Goal: Task Accomplishment & Management: Manage account settings

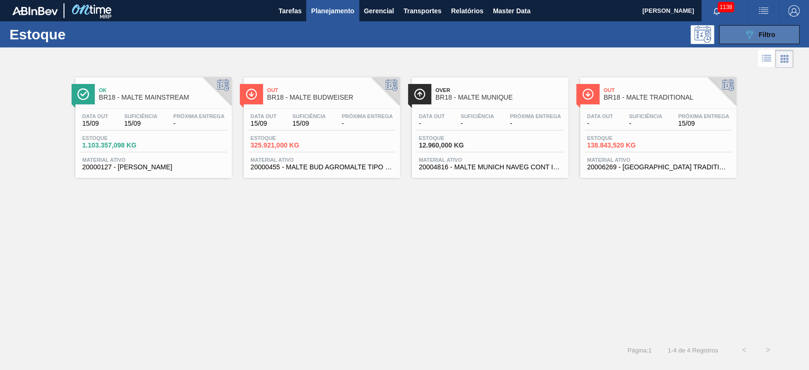
click at [551, 36] on button "089F7B8B-B2A5-4AFE-B5C0-19BA573D28AC Filtro" at bounding box center [759, 34] width 81 height 19
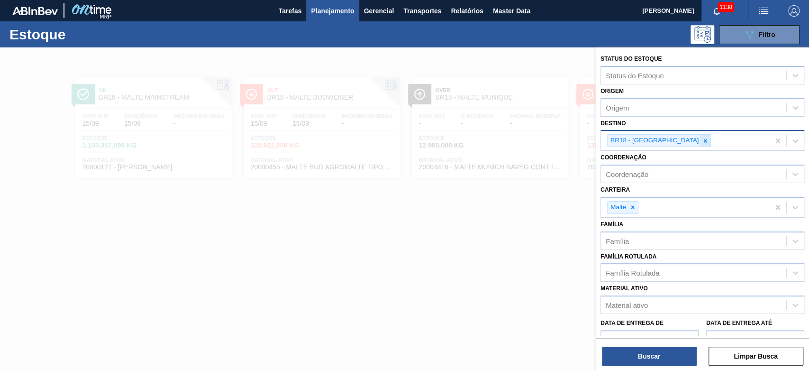
click at [551, 138] on icon at bounding box center [705, 140] width 7 height 7
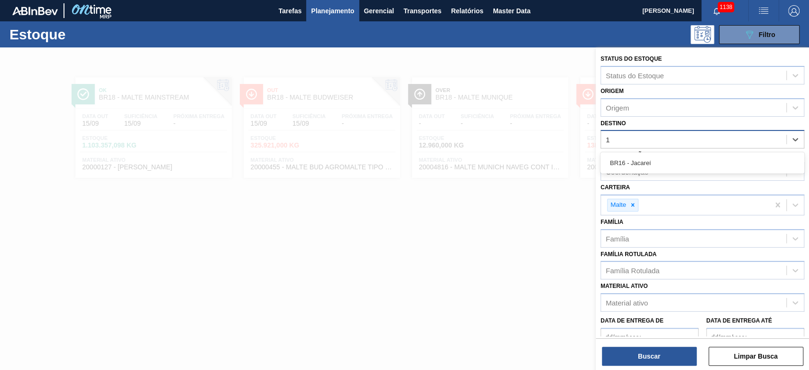
type input "16"
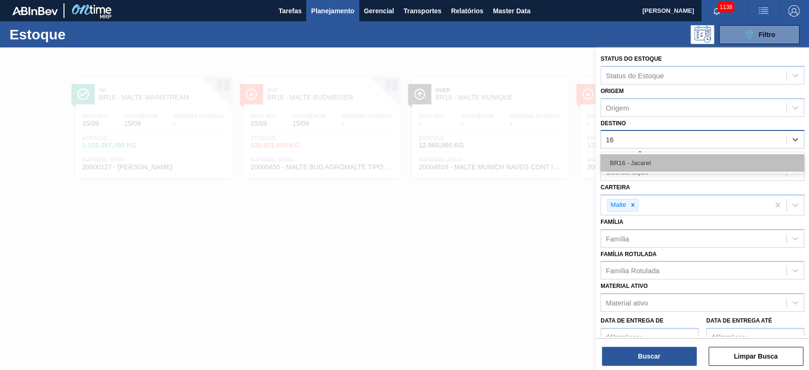
click at [551, 157] on div "BR16 - Jacareí" at bounding box center [703, 163] width 204 height 18
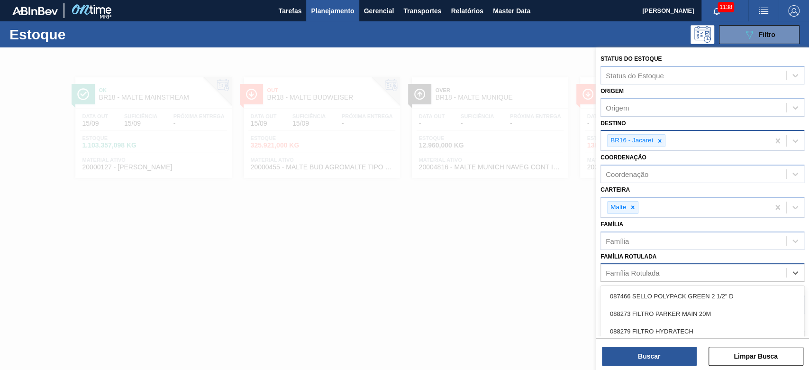
click at [551, 252] on div "Família Rotulada" at bounding box center [633, 273] width 54 height 8
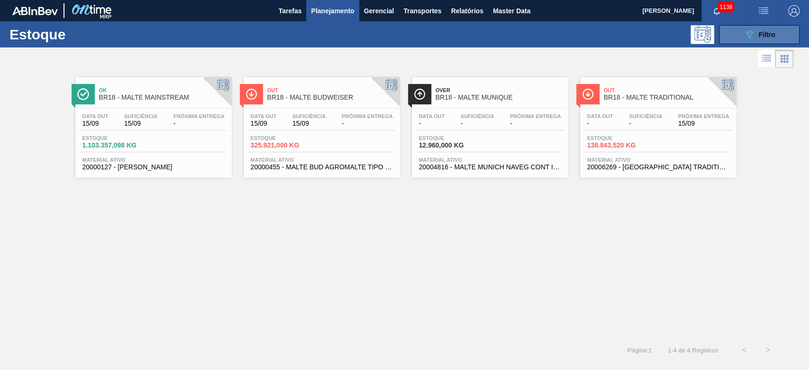
drag, startPoint x: 751, startPoint y: 33, endPoint x: 747, endPoint y: 40, distance: 7.6
click at [551, 33] on icon "089F7B8B-B2A5-4AFE-B5C0-19BA573D28AC" at bounding box center [749, 34] width 11 height 11
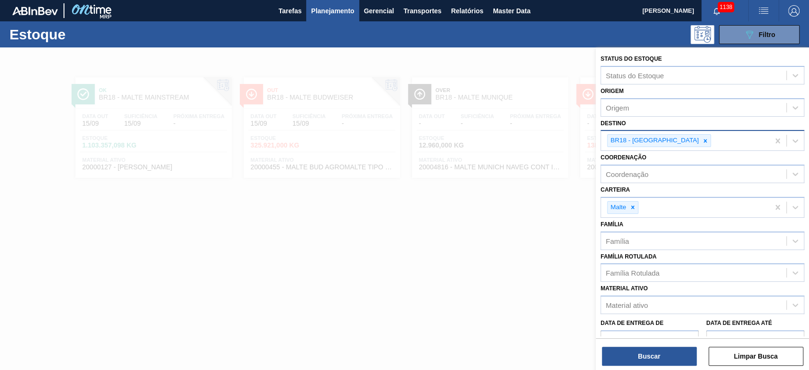
click at [332, 15] on span "Planejamento" at bounding box center [332, 10] width 43 height 11
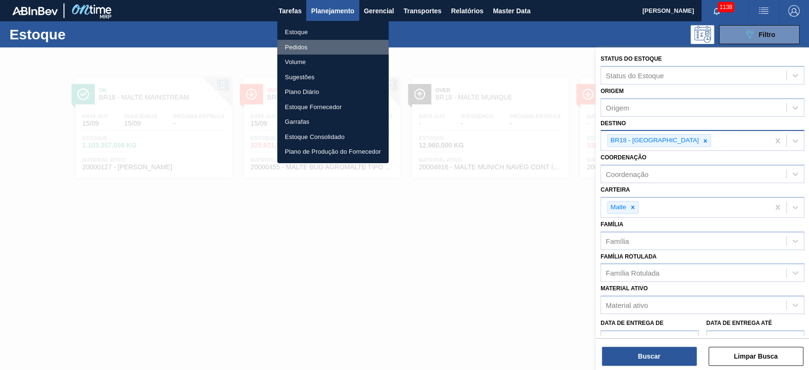
click at [296, 44] on li "Pedidos" at bounding box center [332, 47] width 111 height 15
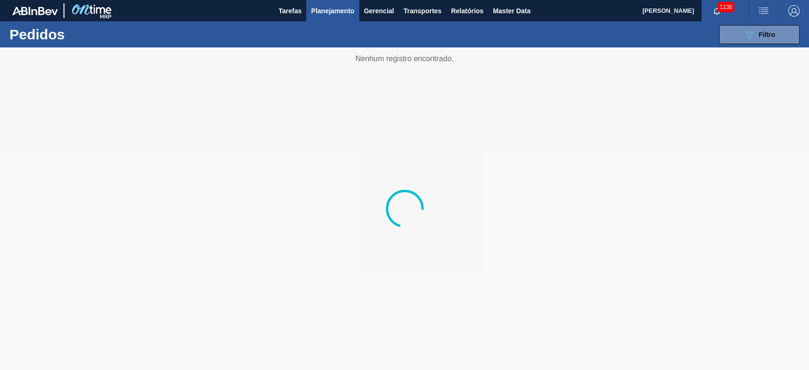
drag, startPoint x: 748, startPoint y: 34, endPoint x: 727, endPoint y: 48, distance: 25.4
click at [551, 34] on icon "089F7B8B-B2A5-4AFE-B5C0-19BA573D28AC" at bounding box center [749, 34] width 11 height 11
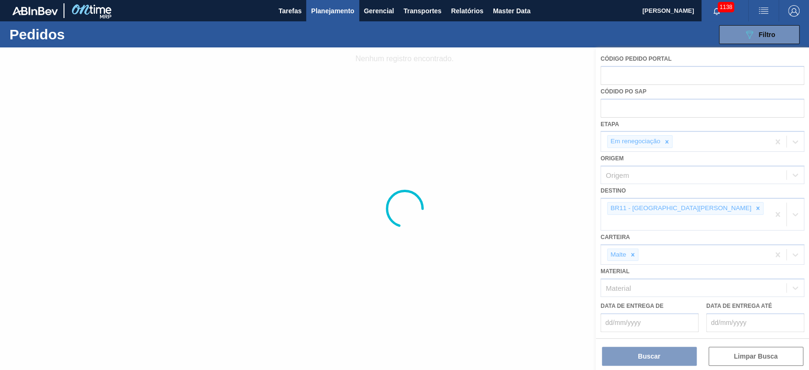
click at [551, 141] on div at bounding box center [404, 208] width 809 height 322
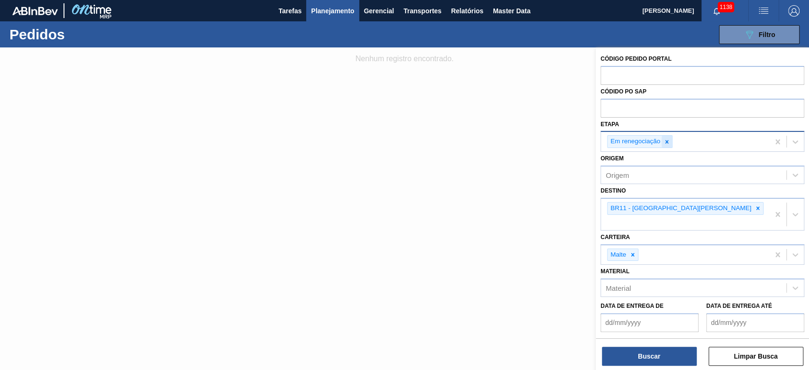
click at [551, 139] on icon at bounding box center [667, 141] width 7 height 7
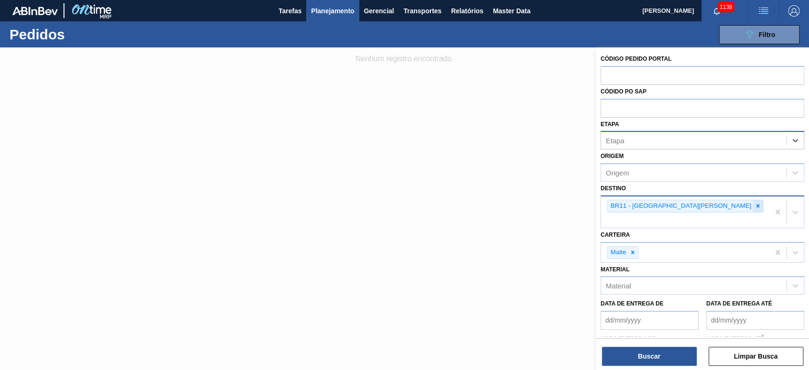
click at [551, 206] on icon at bounding box center [758, 205] width 7 height 7
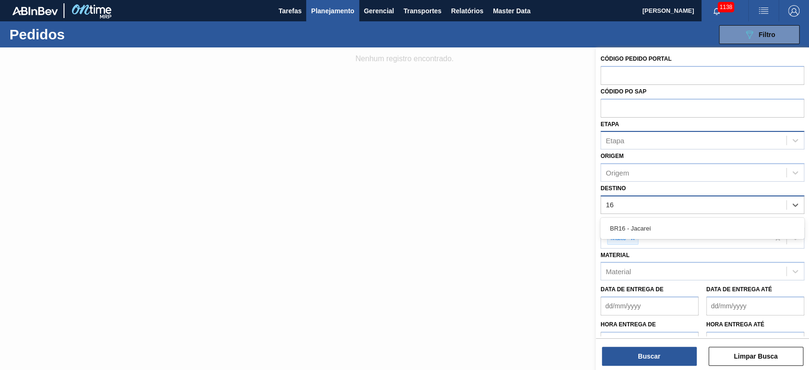
type input "16"
click at [551, 217] on label "Carteira" at bounding box center [615, 220] width 29 height 7
click at [551, 234] on input "Carteira" at bounding box center [640, 238] width 1 height 8
click at [551, 204] on div "Unidade de Negócio" at bounding box center [638, 204] width 64 height 8
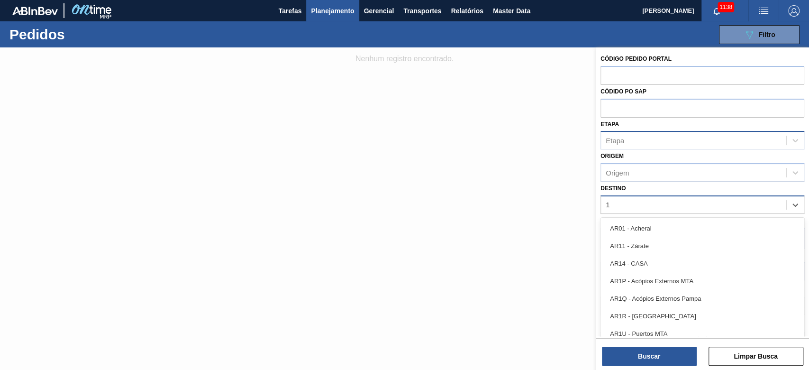
type input "16"
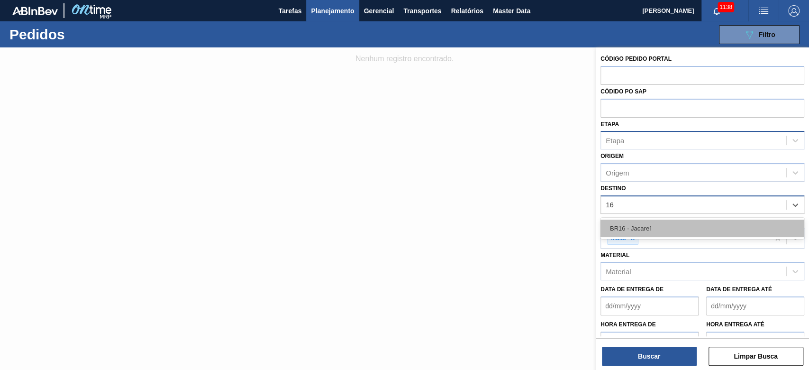
click at [551, 228] on div "BR16 - Jacareí" at bounding box center [703, 228] width 204 height 18
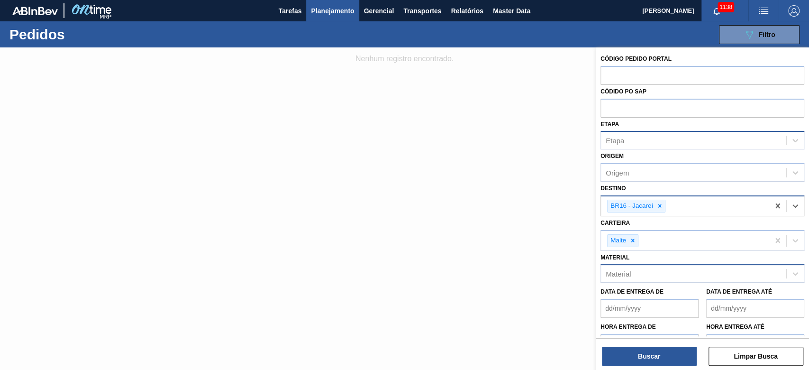
click at [551, 252] on div "Material" at bounding box center [618, 274] width 25 height 8
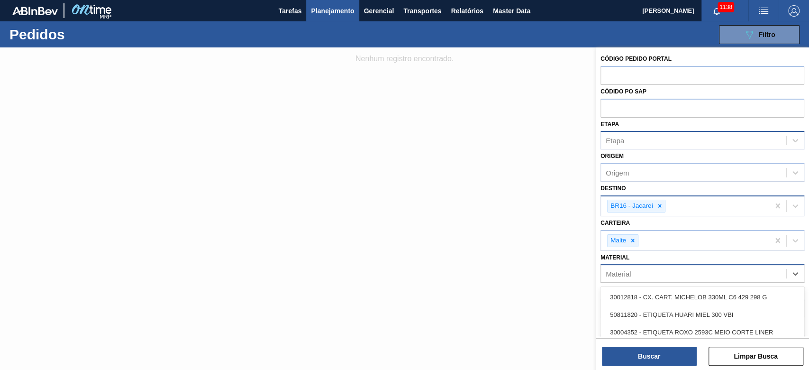
paste input "20004818"
type input "20004818"
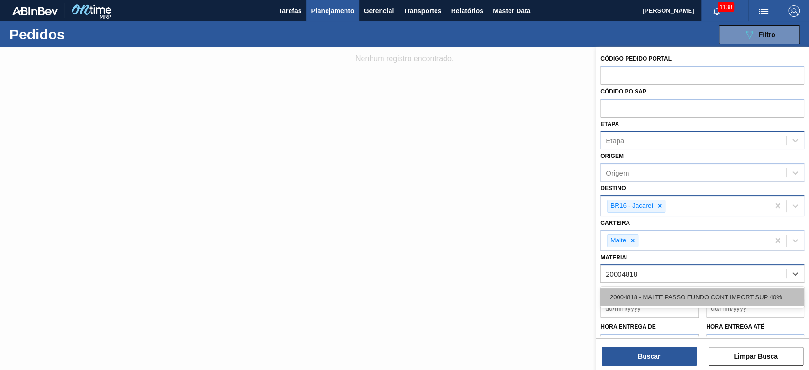
click at [551, 252] on div "20004818 - MALTE PASSO FUNDO CONT IMPORT SUP 40%" at bounding box center [703, 297] width 204 height 18
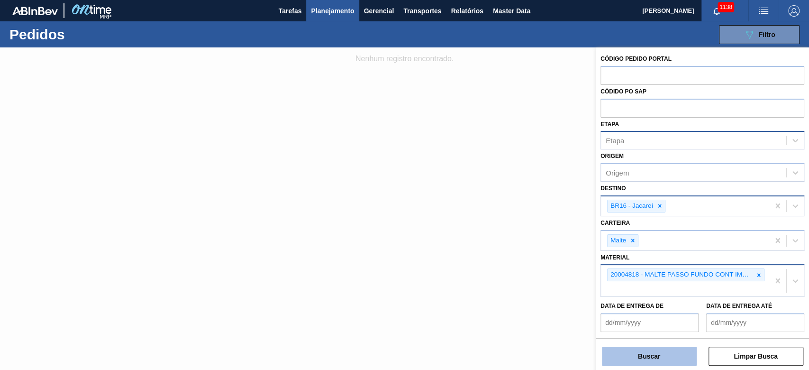
click at [551, 252] on button "Buscar" at bounding box center [649, 355] width 95 height 19
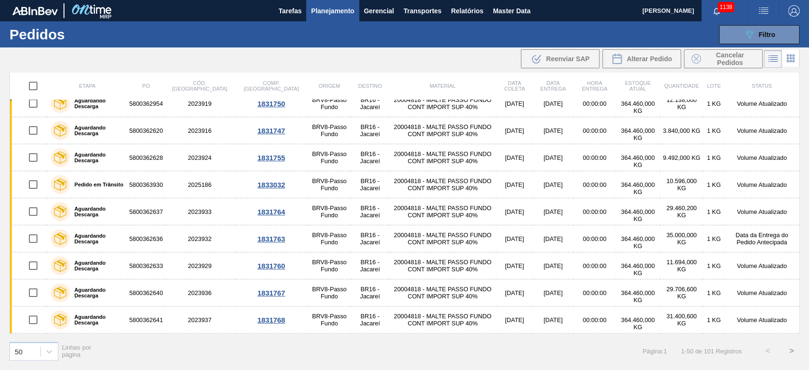
scroll to position [1115, 0]
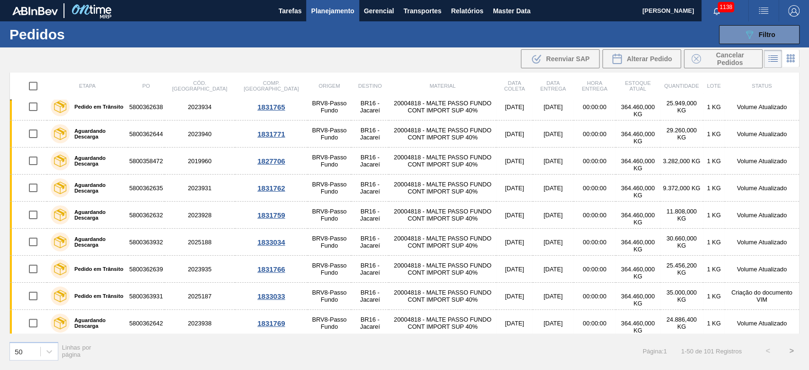
click at [551, 252] on button ">" at bounding box center [792, 351] width 24 height 24
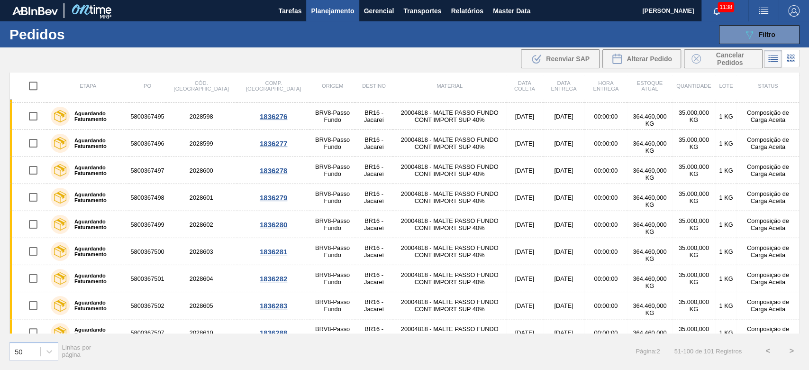
scroll to position [546, 0]
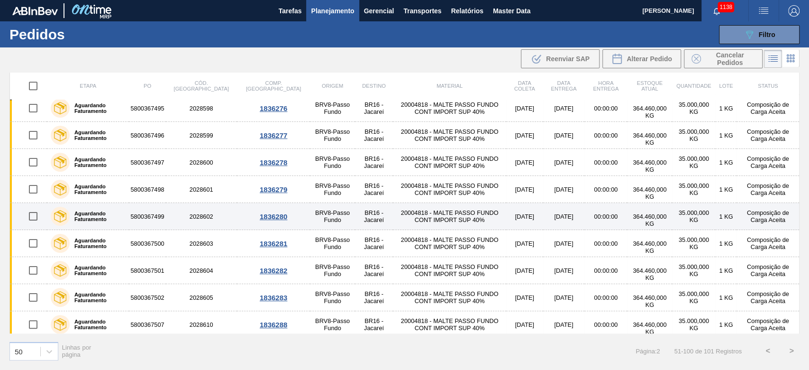
click at [35, 214] on input "checkbox" at bounding box center [33, 216] width 20 height 20
checkbox input "true"
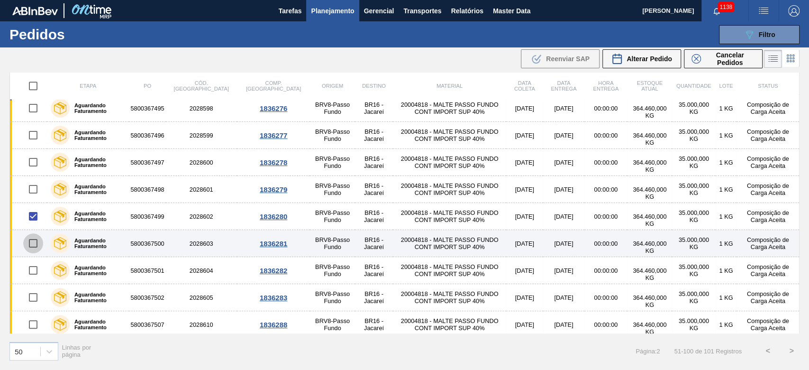
click at [31, 237] on input "checkbox" at bounding box center [33, 243] width 20 height 20
checkbox input "true"
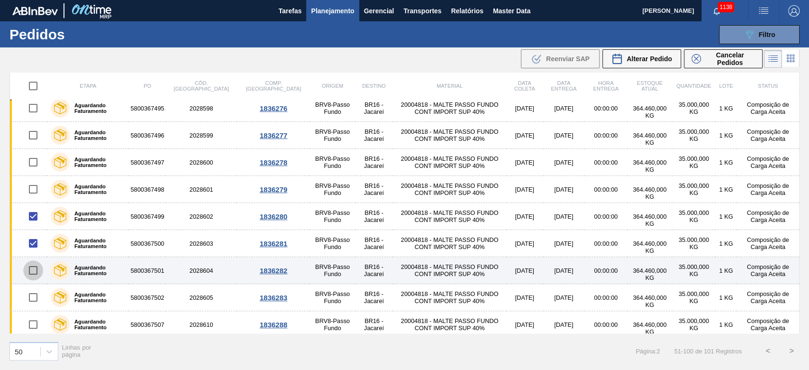
click at [35, 252] on input "checkbox" at bounding box center [33, 270] width 20 height 20
checkbox input "true"
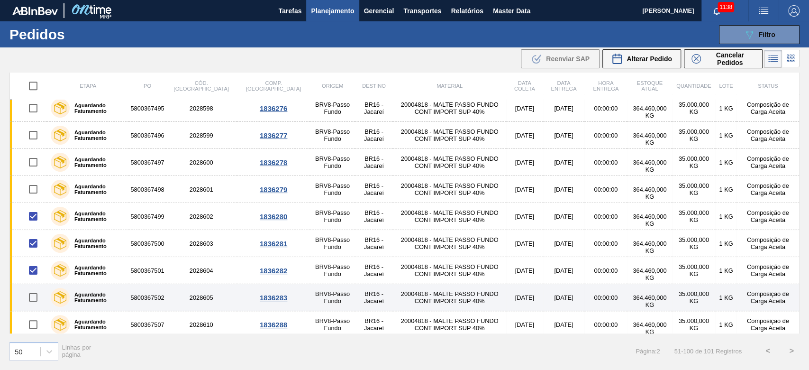
click at [31, 252] on input "checkbox" at bounding box center [33, 297] width 20 height 20
checkbox input "true"
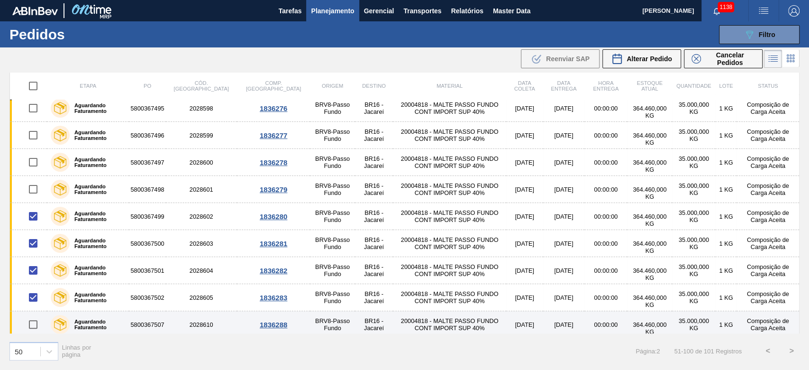
click at [31, 252] on input "checkbox" at bounding box center [33, 324] width 20 height 20
checkbox input "true"
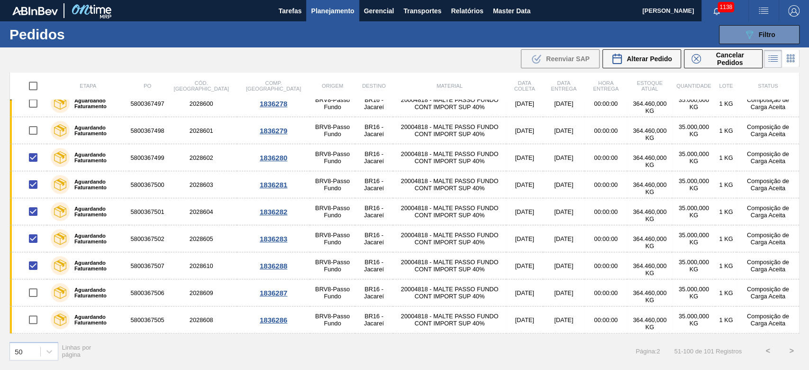
scroll to position [673, 0]
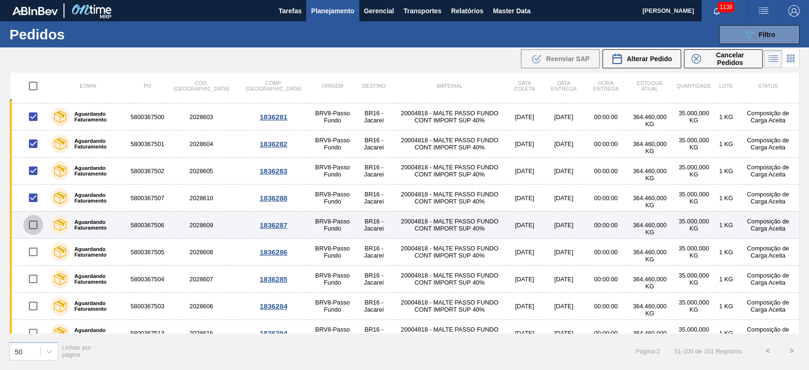
click at [34, 224] on input "checkbox" at bounding box center [33, 225] width 20 height 20
checkbox input "true"
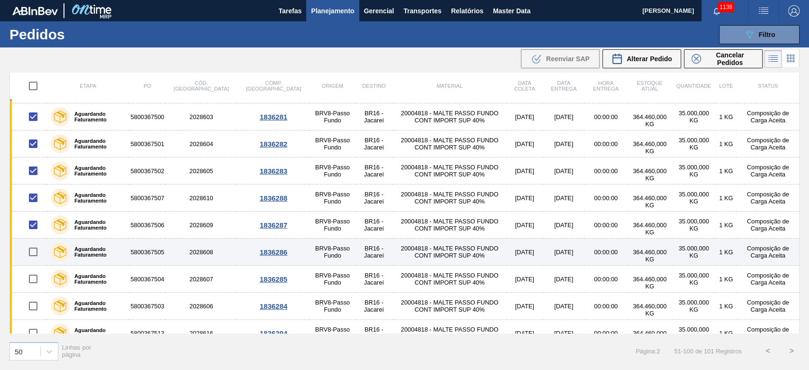
click at [33, 252] on input "checkbox" at bounding box center [33, 252] width 20 height 20
checkbox input "true"
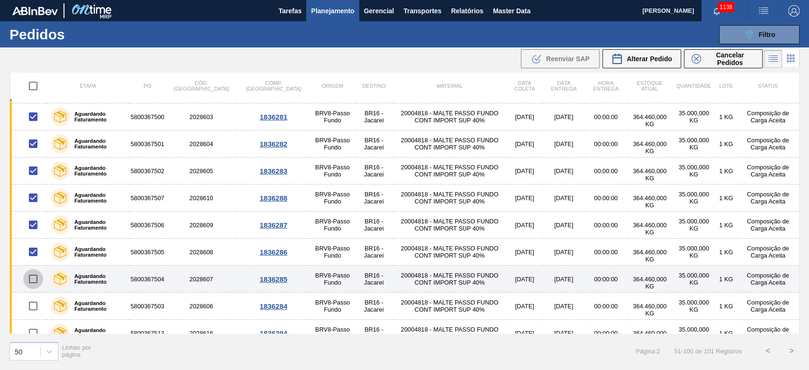
click at [33, 252] on input "checkbox" at bounding box center [33, 279] width 20 height 20
checkbox input "true"
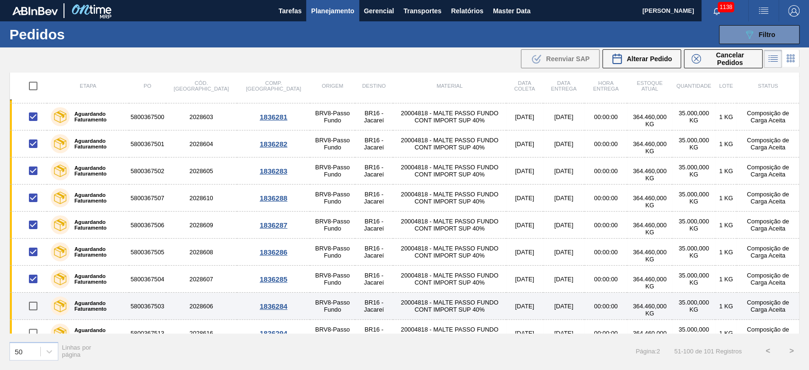
click at [34, 252] on input "checkbox" at bounding box center [33, 306] width 20 height 20
checkbox input "true"
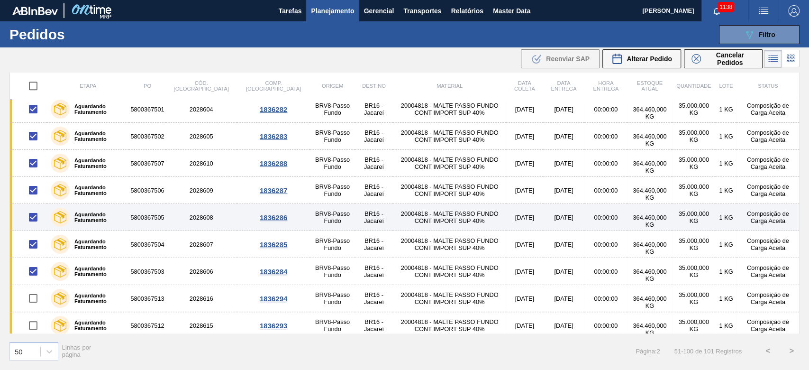
scroll to position [863, 0]
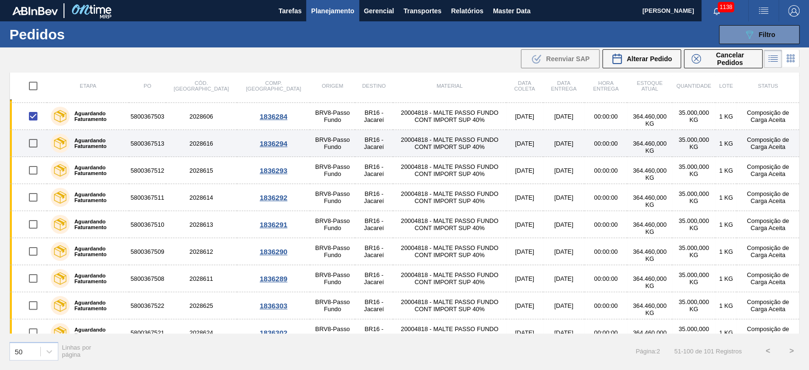
click at [32, 139] on input "checkbox" at bounding box center [33, 143] width 20 height 20
checkbox input "true"
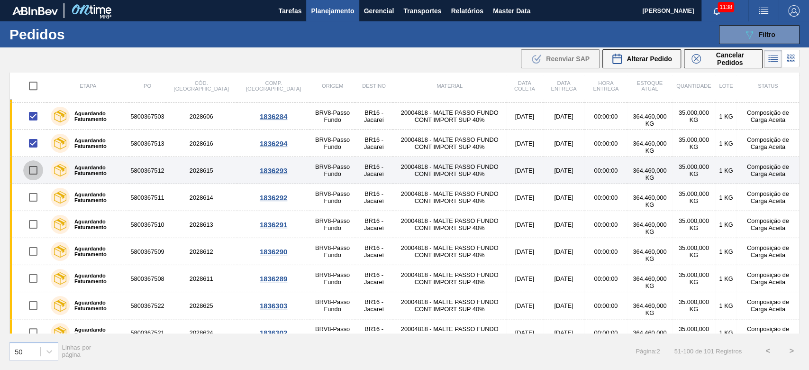
click at [30, 167] on input "checkbox" at bounding box center [33, 170] width 20 height 20
checkbox input "true"
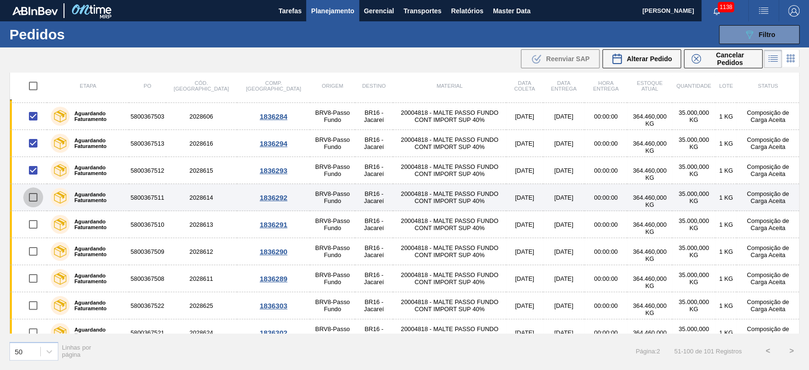
click at [34, 194] on input "checkbox" at bounding box center [33, 197] width 20 height 20
checkbox input "true"
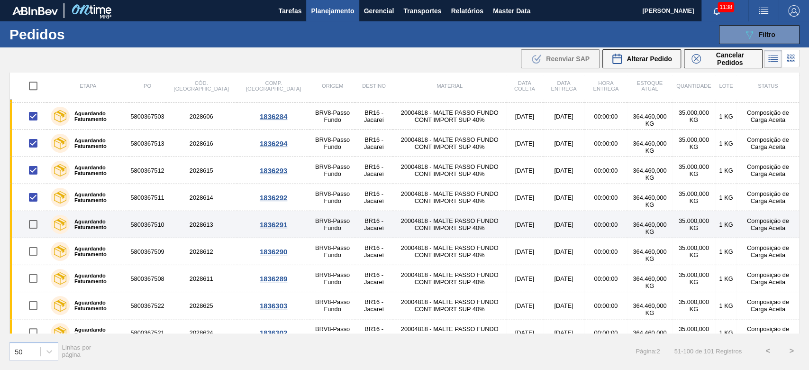
click at [30, 219] on input "checkbox" at bounding box center [33, 224] width 20 height 20
checkbox input "true"
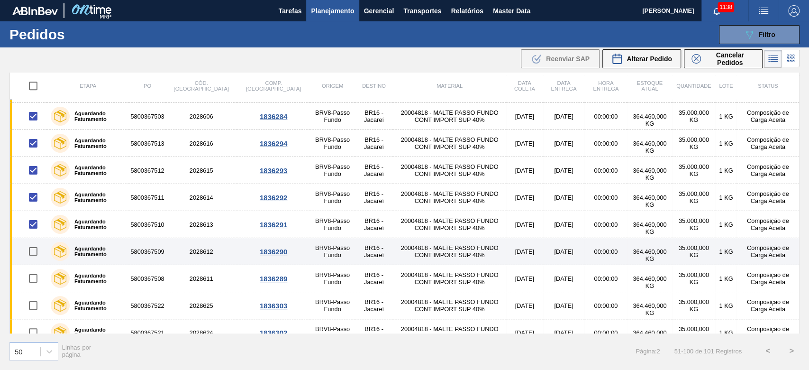
click at [32, 251] on input "checkbox" at bounding box center [33, 251] width 20 height 20
checkbox input "true"
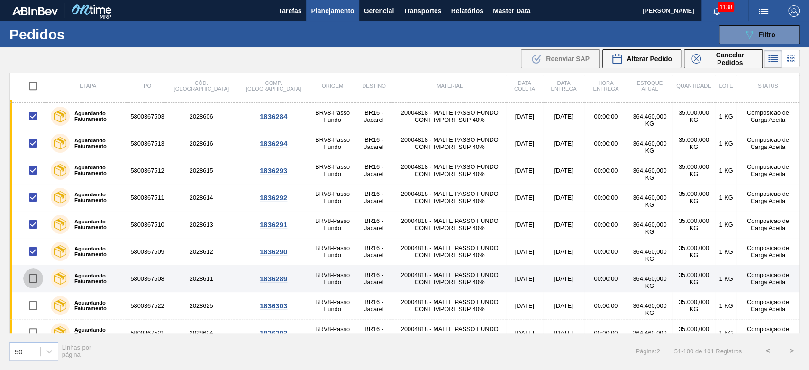
click at [34, 252] on input "checkbox" at bounding box center [33, 278] width 20 height 20
checkbox input "true"
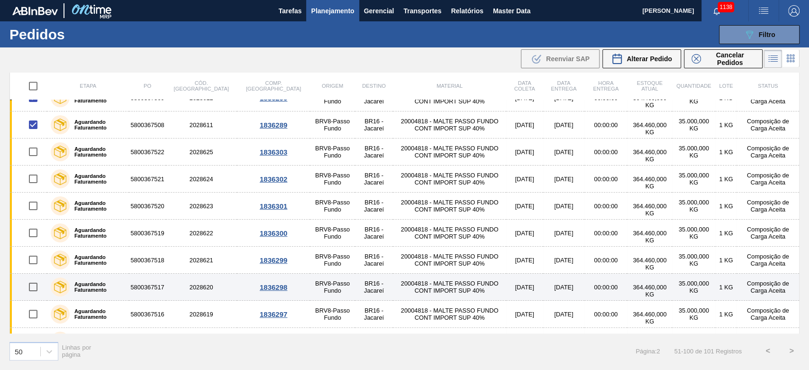
scroll to position [989, 0]
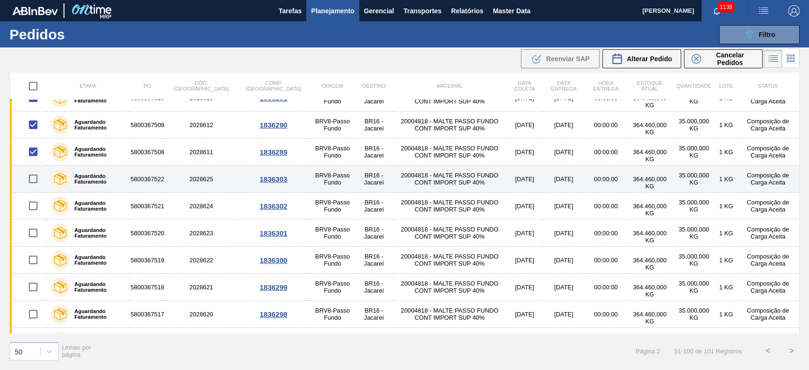
click at [30, 177] on input "checkbox" at bounding box center [33, 179] width 20 height 20
checkbox input "true"
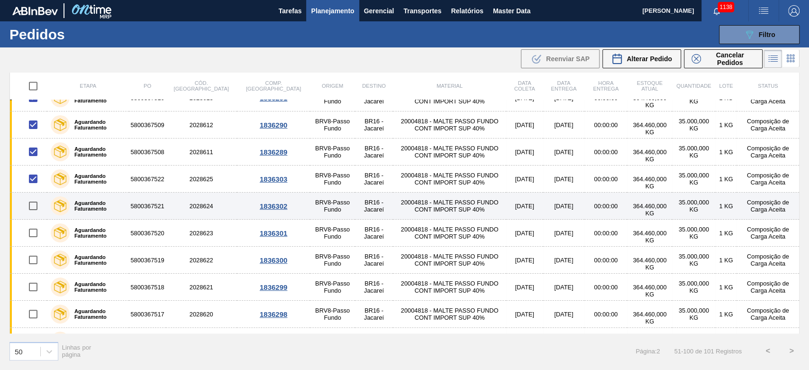
click at [29, 208] on input "checkbox" at bounding box center [33, 206] width 20 height 20
checkbox input "true"
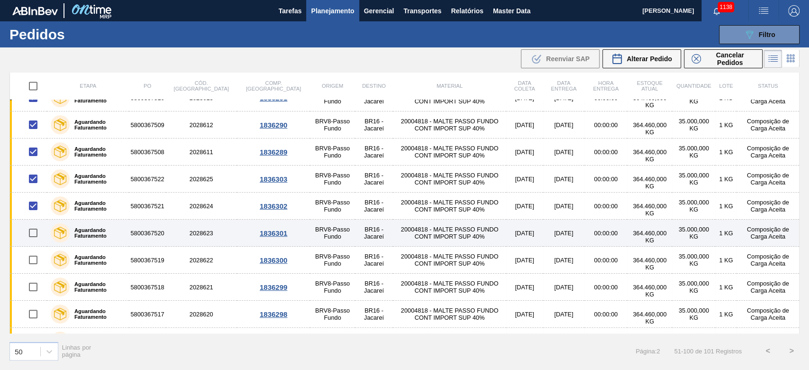
click at [33, 232] on input "checkbox" at bounding box center [33, 233] width 20 height 20
checkbox input "true"
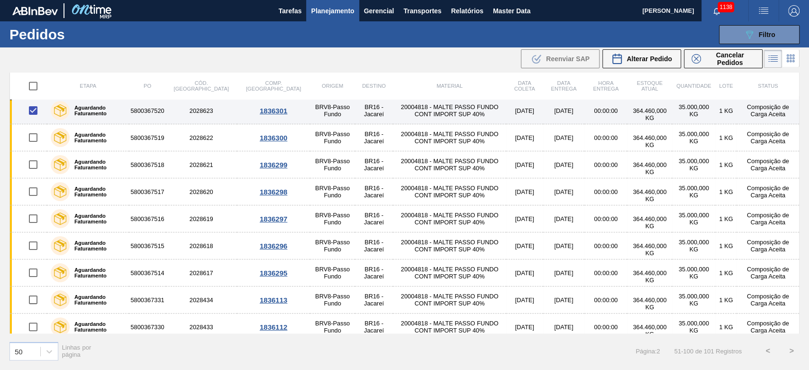
scroll to position [1115, 0]
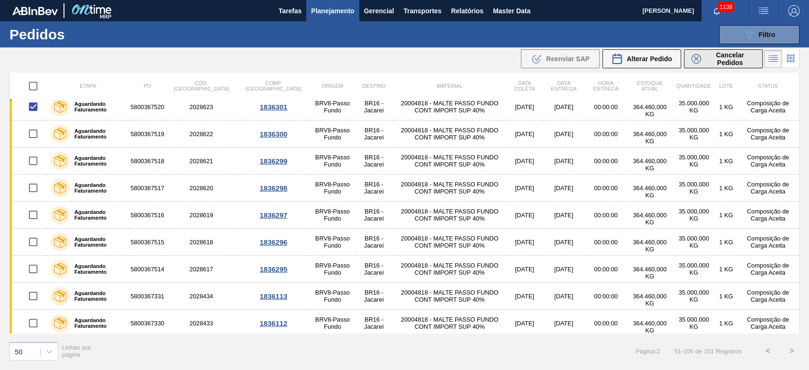
click at [551, 56] on span "Cancelar Pedidos" at bounding box center [730, 58] width 50 height 15
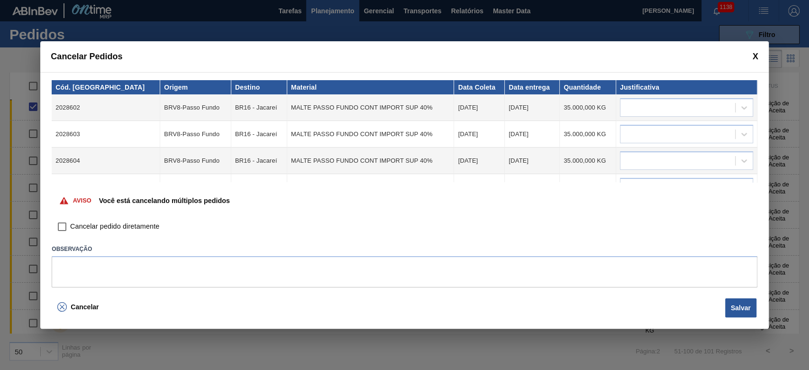
click at [61, 229] on input "Cancelar pedido diretamente" at bounding box center [62, 226] width 16 height 16
checkbox input "true"
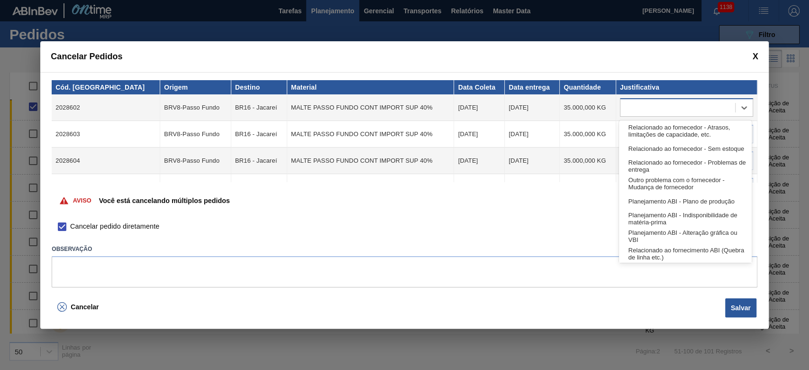
click at [551, 107] on div at bounding box center [677, 108] width 115 height 14
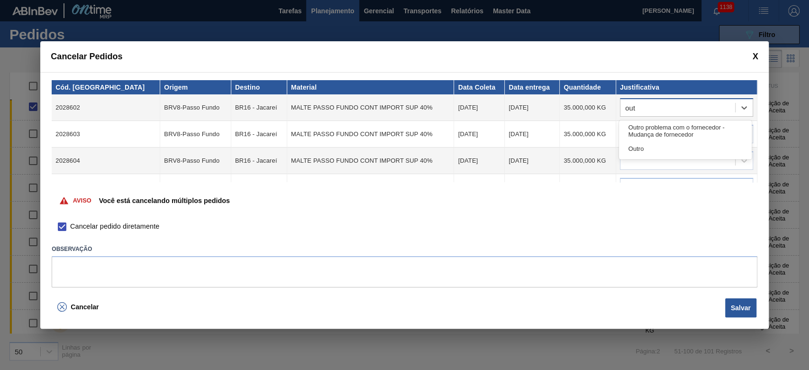
type input "outr"
drag, startPoint x: 637, startPoint y: 153, endPoint x: 639, endPoint y: 144, distance: 8.7
click at [551, 153] on div "Outro" at bounding box center [685, 149] width 133 height 18
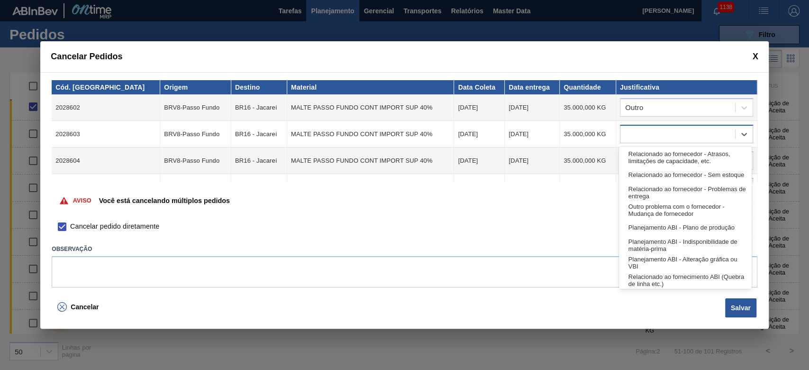
click at [551, 134] on div at bounding box center [677, 134] width 115 height 14
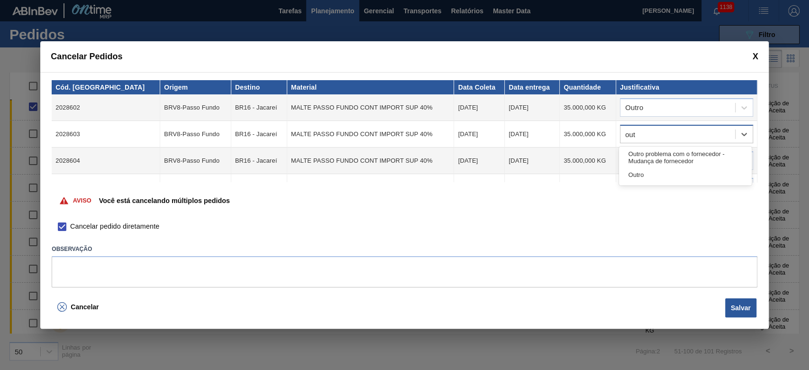
type input "outr"
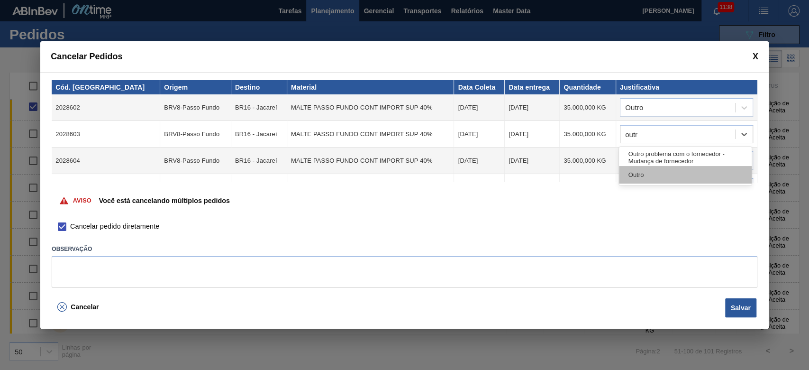
click at [551, 173] on div "Outro" at bounding box center [685, 175] width 133 height 18
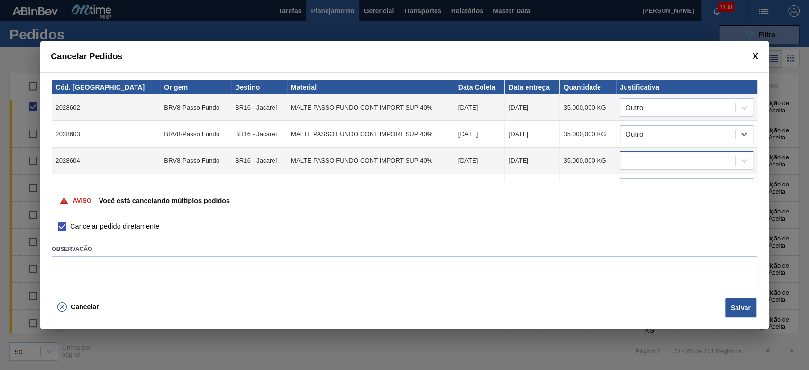
click at [551, 156] on div at bounding box center [677, 161] width 115 height 14
type input "outr"
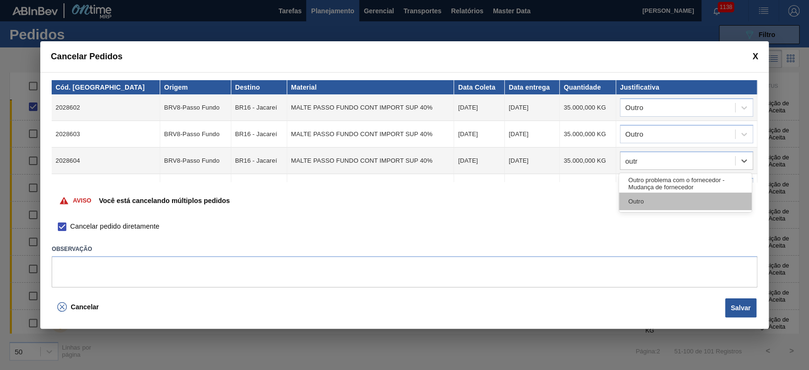
click at [551, 203] on div "Outro" at bounding box center [685, 201] width 133 height 18
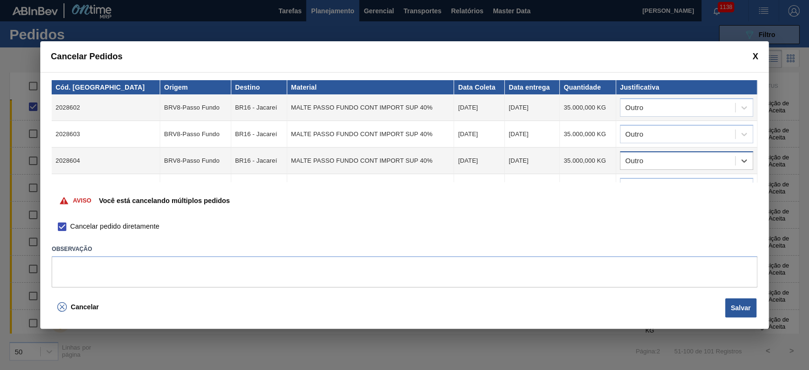
scroll to position [63, 0]
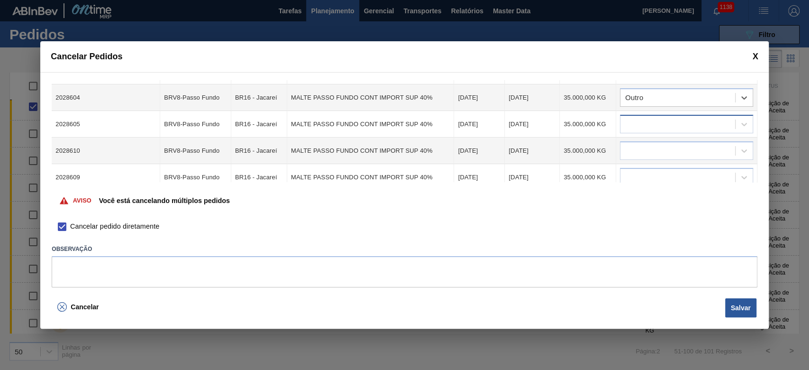
click at [551, 119] on div at bounding box center [677, 125] width 115 height 14
type input "outr"
drag, startPoint x: 651, startPoint y: 165, endPoint x: 645, endPoint y: 158, distance: 9.1
click at [551, 165] on div "Outro" at bounding box center [685, 164] width 133 height 18
click at [551, 149] on div at bounding box center [677, 151] width 115 height 14
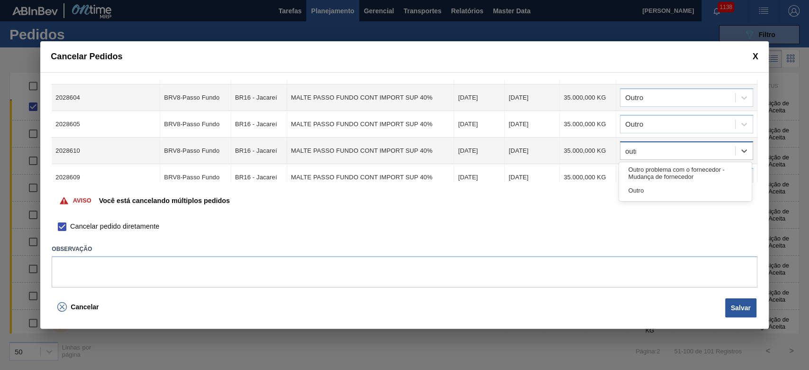
type input "outro"
click at [551, 191] on div "Outro" at bounding box center [685, 191] width 133 height 18
click at [551, 171] on div at bounding box center [677, 178] width 115 height 14
type input "outr"
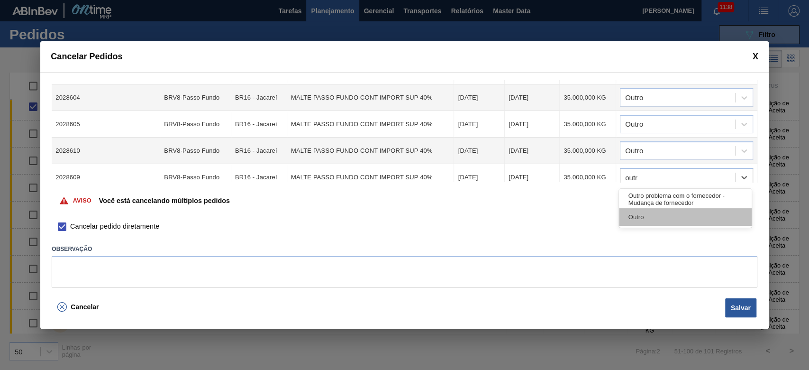
click at [551, 214] on div "Outro" at bounding box center [685, 217] width 133 height 18
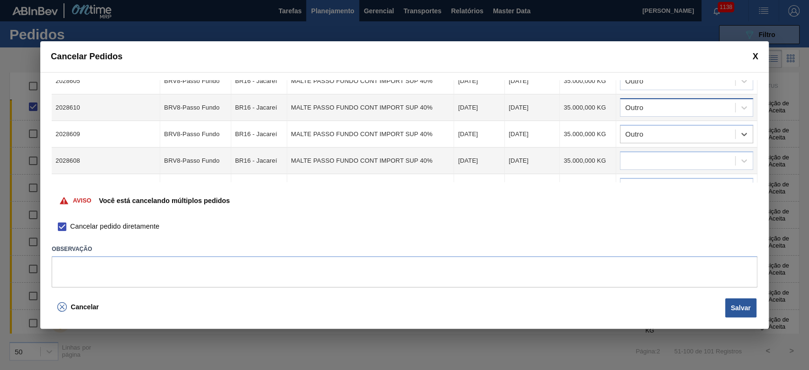
scroll to position [126, 0]
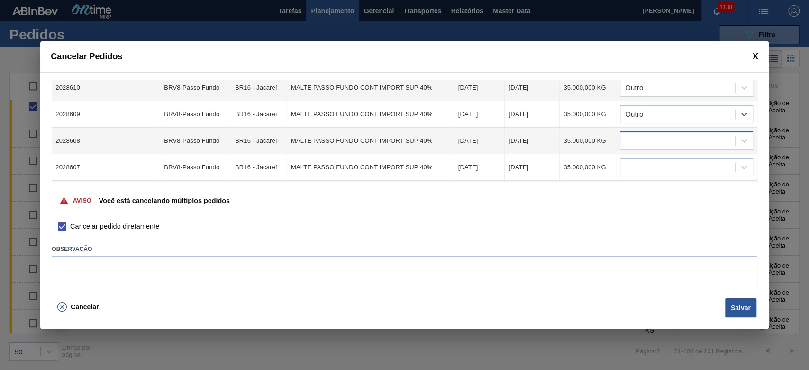
click at [551, 137] on div at bounding box center [677, 141] width 115 height 14
type input "outro"
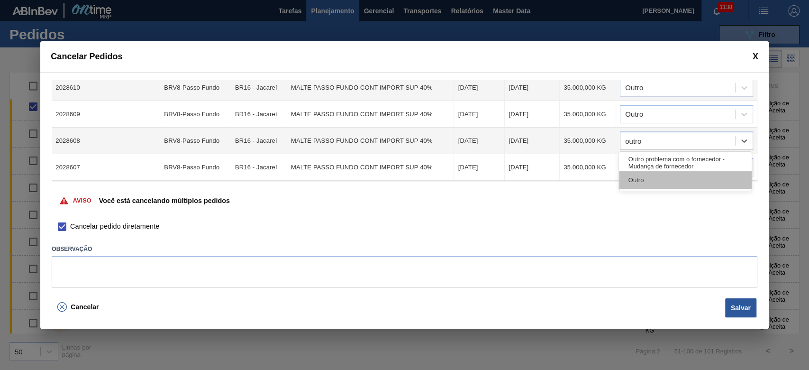
click at [551, 183] on div "Outro" at bounding box center [685, 180] width 133 height 18
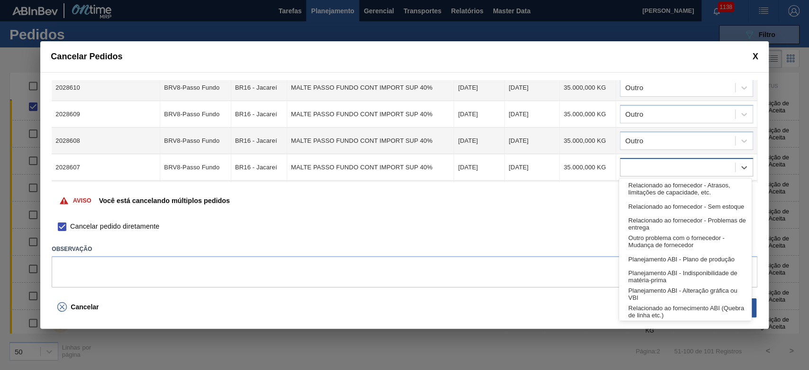
click at [551, 164] on div at bounding box center [677, 168] width 115 height 14
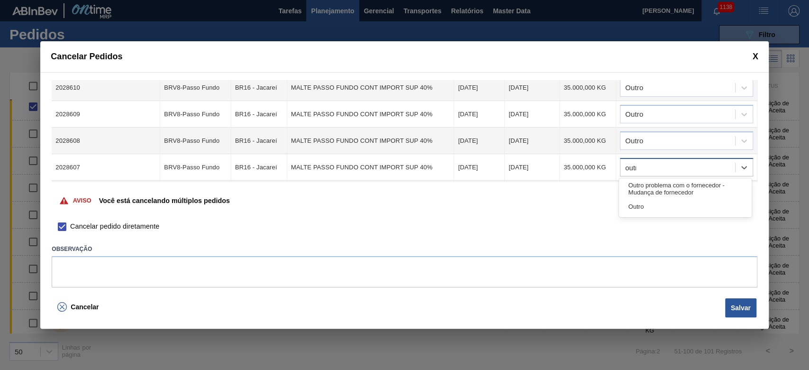
type input "outro"
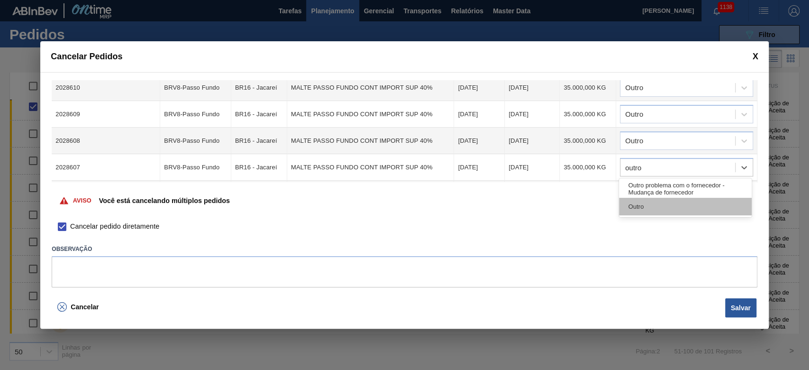
click at [551, 209] on div "Outro" at bounding box center [685, 207] width 133 height 18
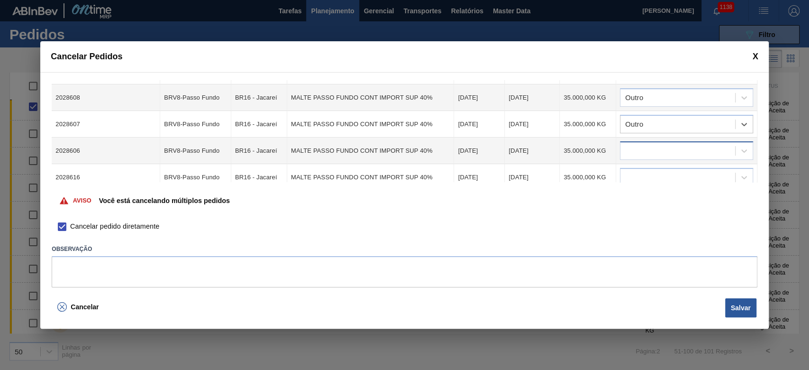
scroll to position [190, 0]
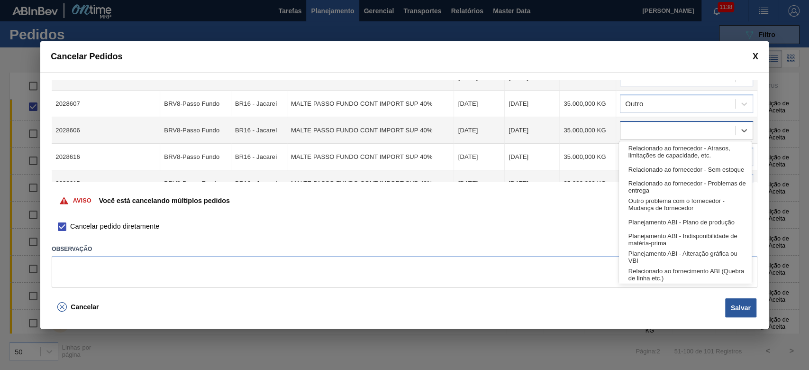
click at [551, 130] on div at bounding box center [677, 131] width 115 height 14
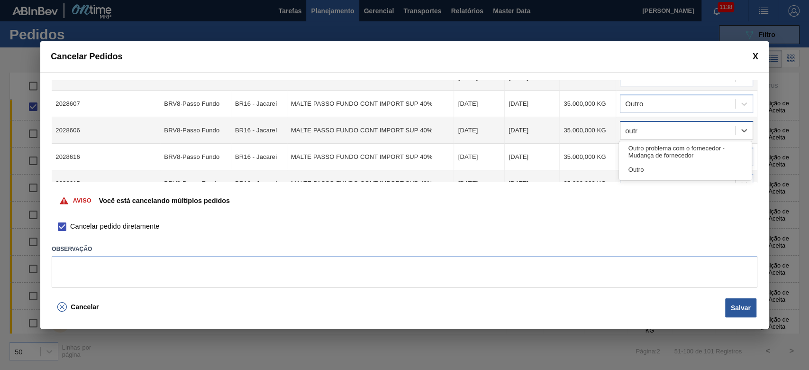
type input "outro"
drag, startPoint x: 641, startPoint y: 173, endPoint x: 631, endPoint y: 164, distance: 12.8
click at [551, 173] on div "Outro" at bounding box center [685, 170] width 133 height 18
click at [551, 154] on div at bounding box center [677, 157] width 115 height 14
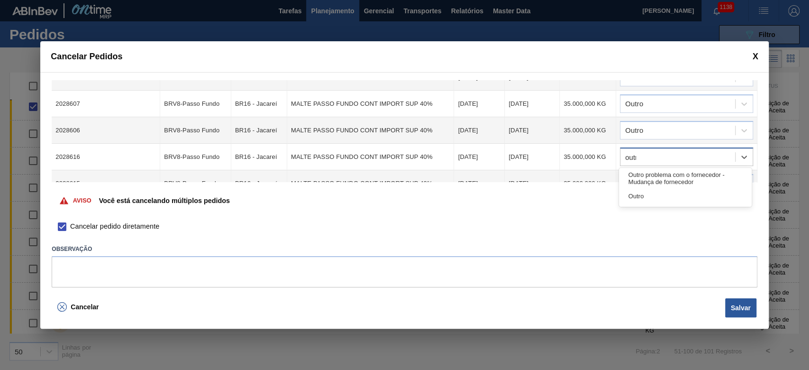
type input "outro"
drag, startPoint x: 635, startPoint y: 196, endPoint x: 642, endPoint y: 168, distance: 29.4
click at [551, 197] on div "Outro" at bounding box center [685, 196] width 133 height 18
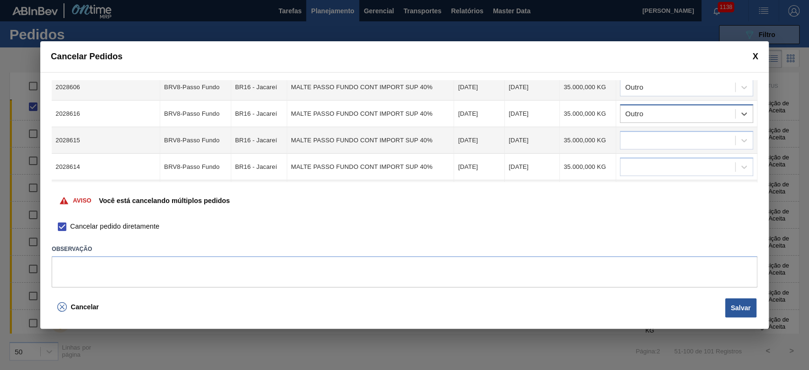
scroll to position [253, 0]
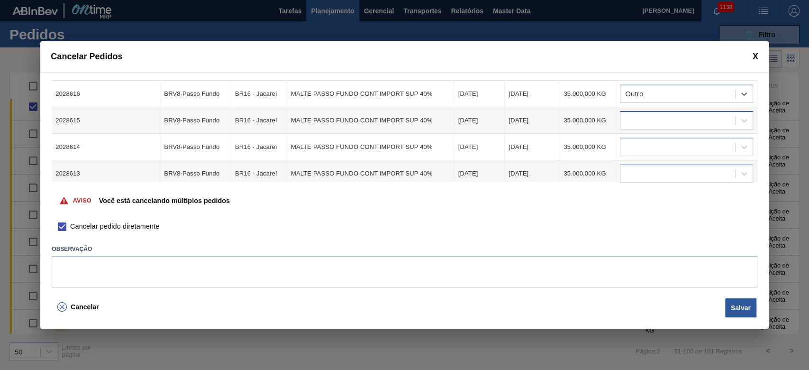
click at [551, 118] on div at bounding box center [677, 121] width 115 height 14
type input "outro"
click at [551, 161] on div "Outro" at bounding box center [685, 159] width 133 height 18
click at [551, 160] on td at bounding box center [686, 173] width 141 height 27
click at [551, 145] on div at bounding box center [677, 147] width 115 height 14
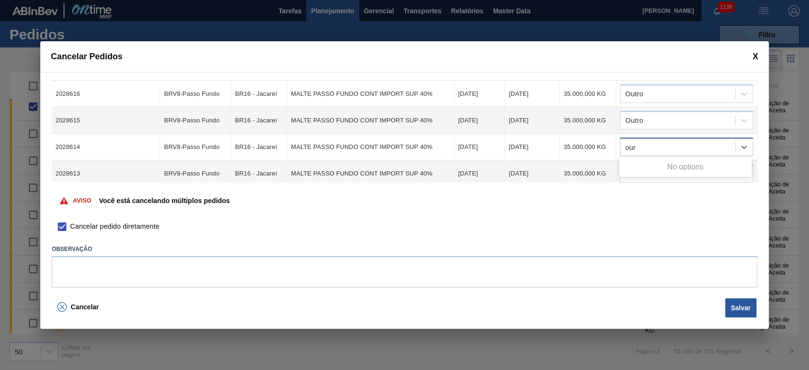
type input "ou"
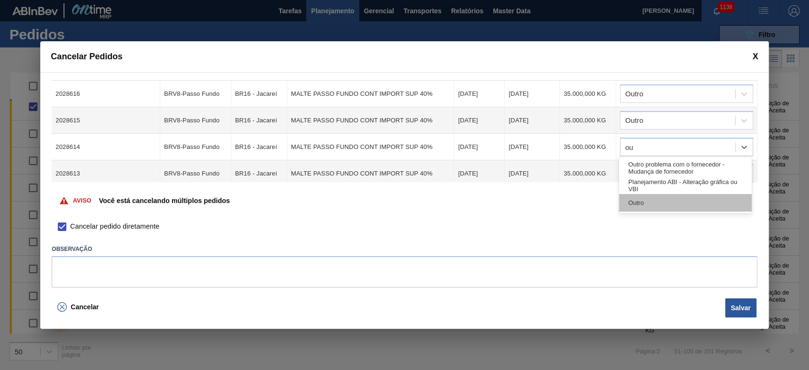
click at [551, 201] on div "Outro" at bounding box center [685, 203] width 133 height 18
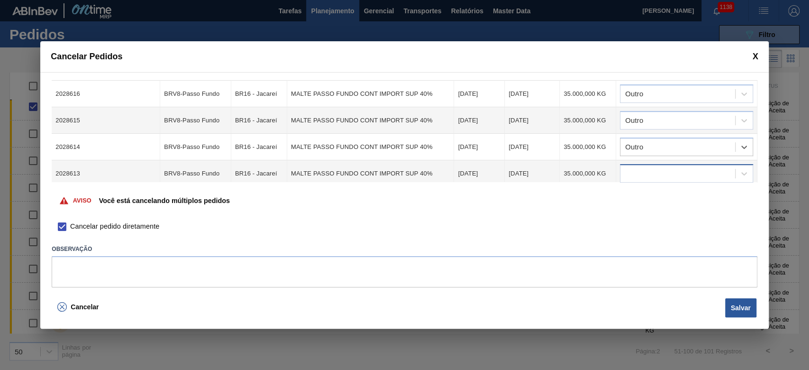
click at [551, 173] on div at bounding box center [677, 174] width 115 height 14
type input "outro"
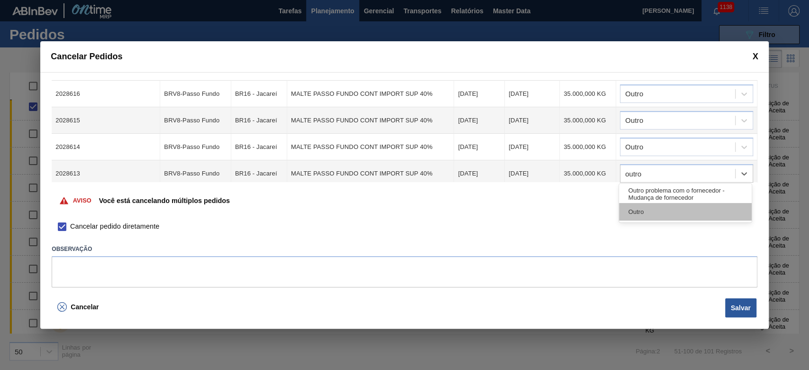
click at [551, 213] on div "Outro" at bounding box center [685, 212] width 133 height 18
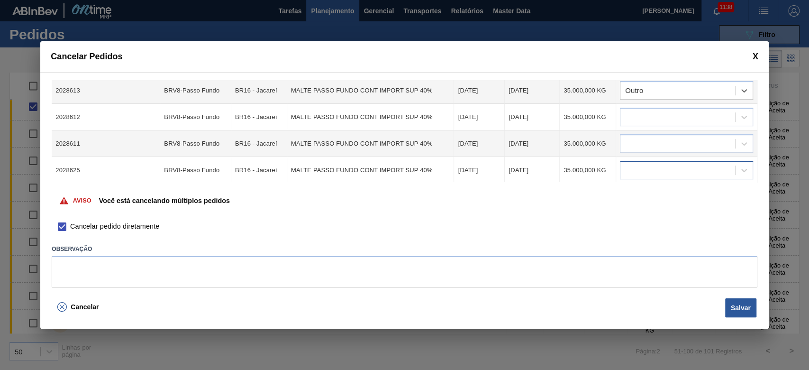
scroll to position [316, 0]
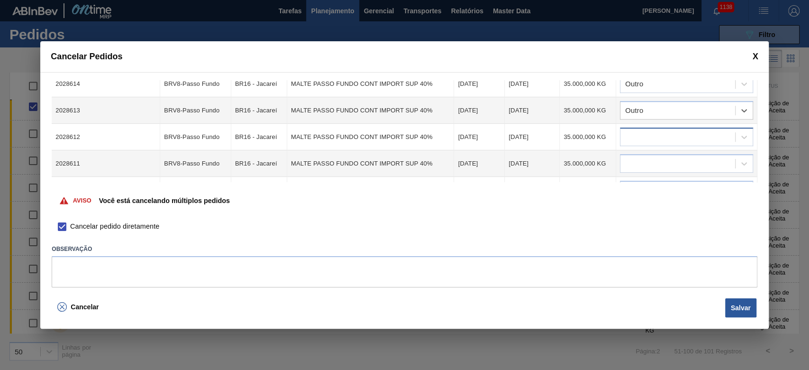
click at [551, 132] on div at bounding box center [677, 137] width 115 height 14
type input "outr"
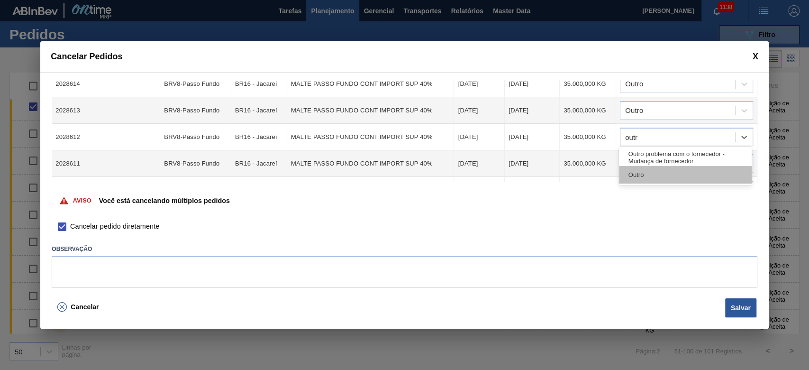
click at [551, 177] on div "Outro" at bounding box center [685, 175] width 133 height 18
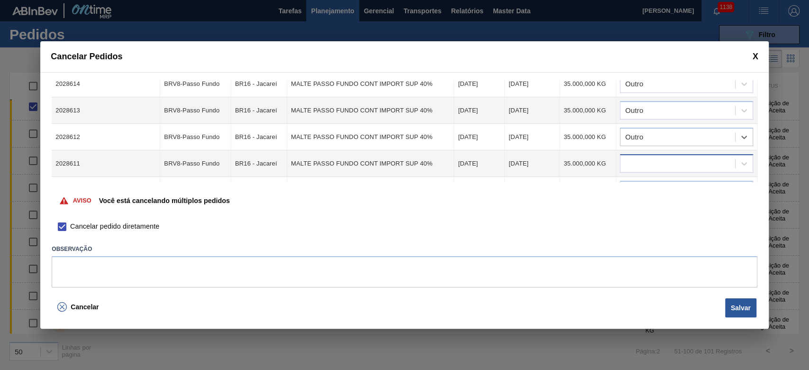
click at [551, 157] on div at bounding box center [677, 164] width 115 height 14
type input "outro"
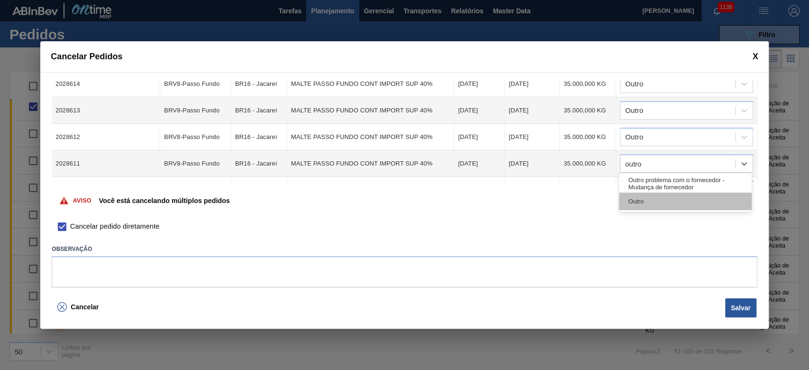
click at [551, 198] on div "Outro" at bounding box center [685, 201] width 133 height 18
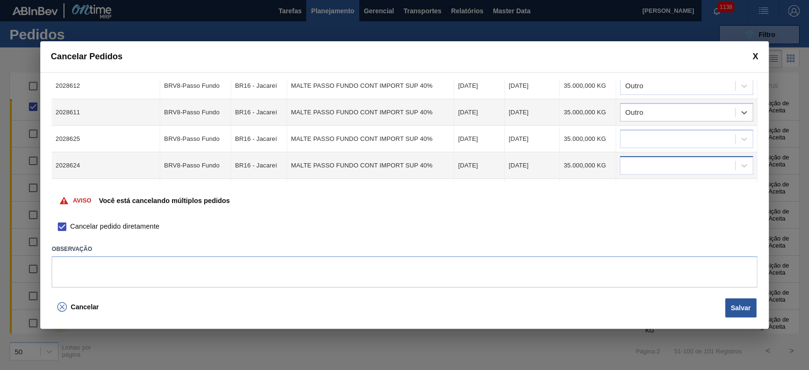
scroll to position [379, 0]
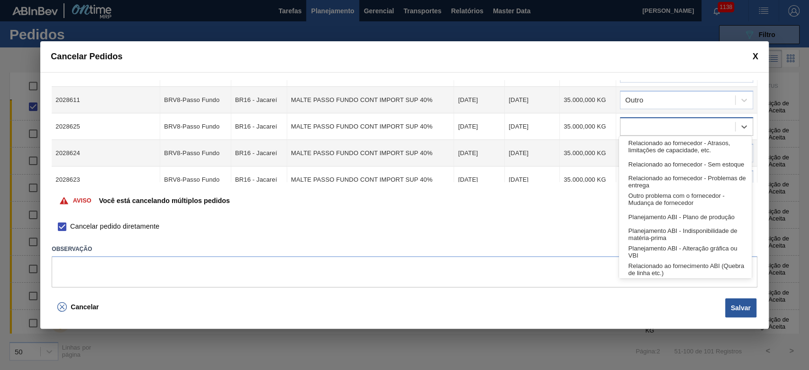
click at [551, 120] on div at bounding box center [677, 127] width 115 height 14
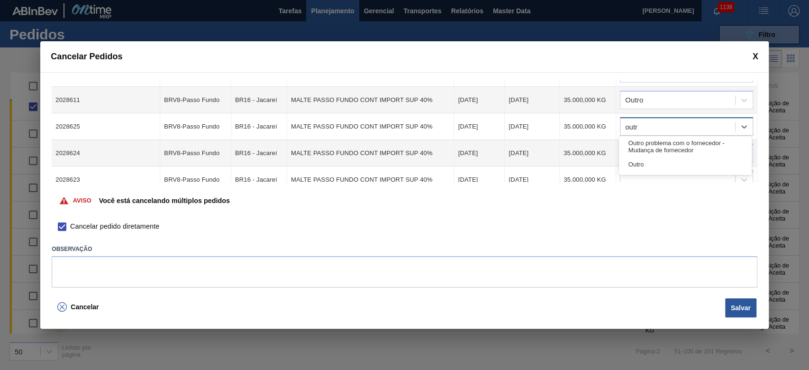
type input "outro"
drag, startPoint x: 644, startPoint y: 167, endPoint x: 636, endPoint y: 142, distance: 26.4
click at [551, 164] on div "Outro" at bounding box center [685, 164] width 133 height 18
click at [551, 144] on div at bounding box center [686, 153] width 133 height 18
type input "outro"
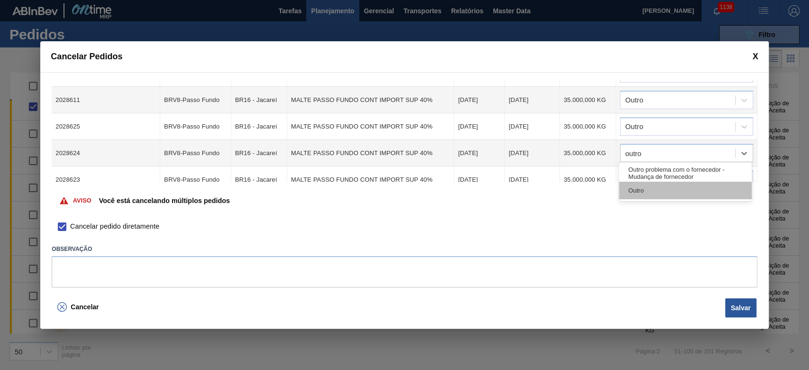
click at [551, 193] on div "Outro" at bounding box center [685, 191] width 133 height 18
click at [551, 166] on td at bounding box center [686, 179] width 141 height 27
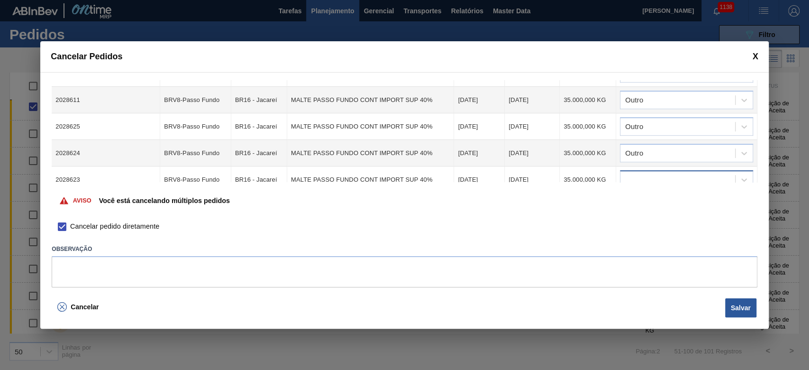
click at [551, 173] on div at bounding box center [677, 180] width 115 height 14
type input "outro"
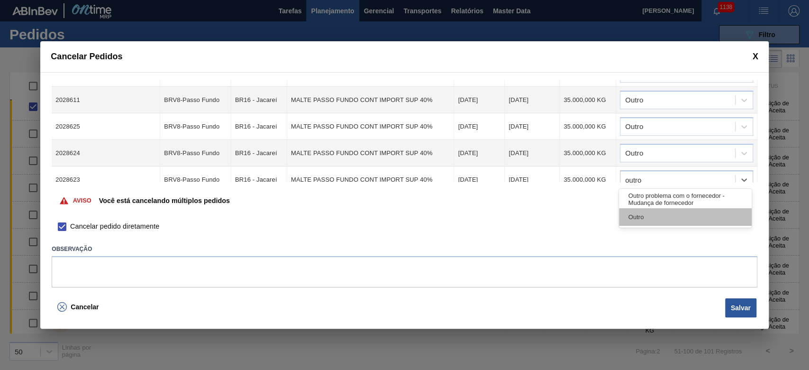
click at [551, 217] on div "Outro" at bounding box center [685, 217] width 133 height 18
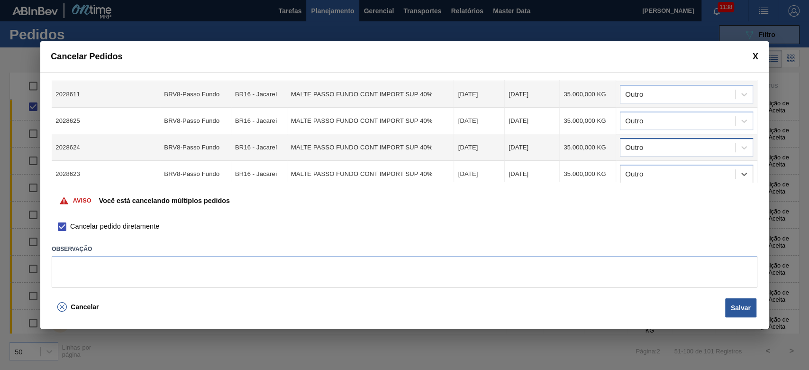
scroll to position [386, 0]
click at [551, 252] on div "Cancelar Salvar" at bounding box center [404, 312] width 728 height 34
click at [551, 252] on button "Salvar" at bounding box center [740, 307] width 31 height 19
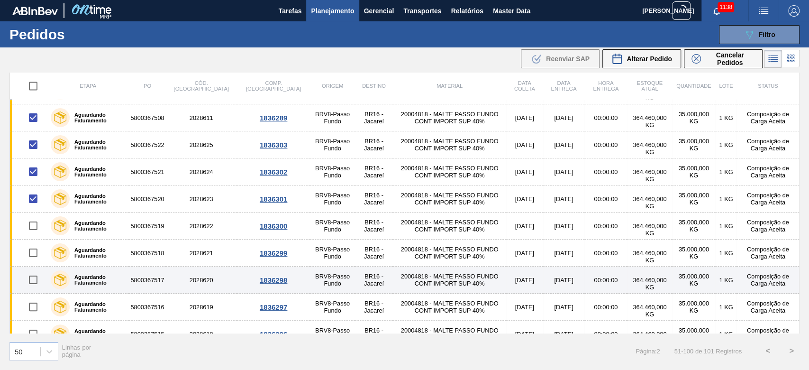
scroll to position [926, 0]
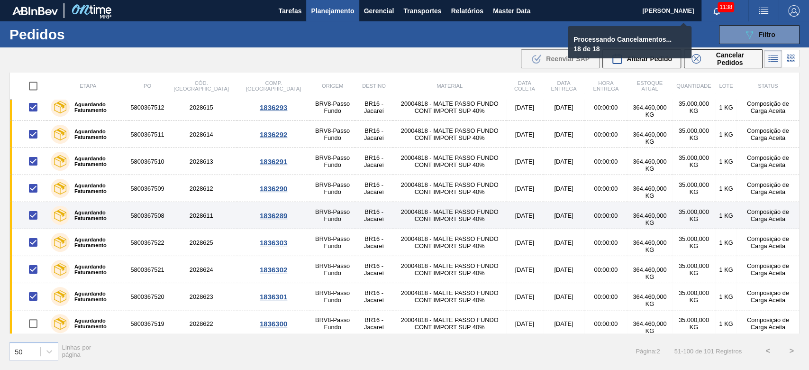
checkbox input "false"
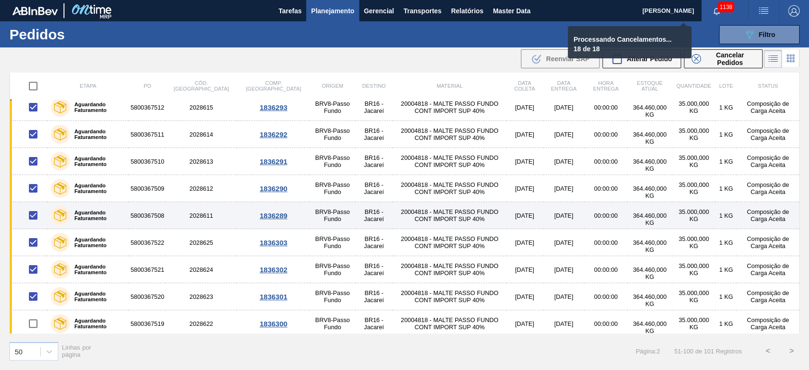
checkbox input "false"
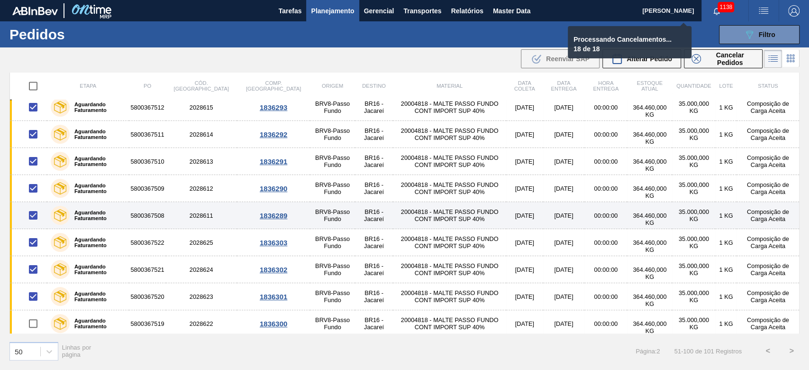
checkbox input "false"
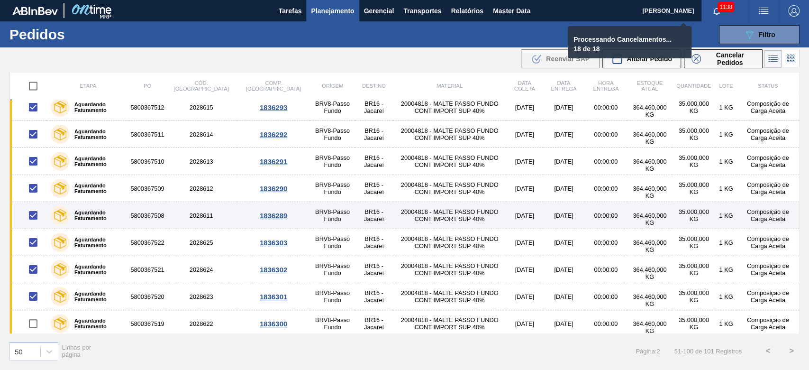
checkbox input "false"
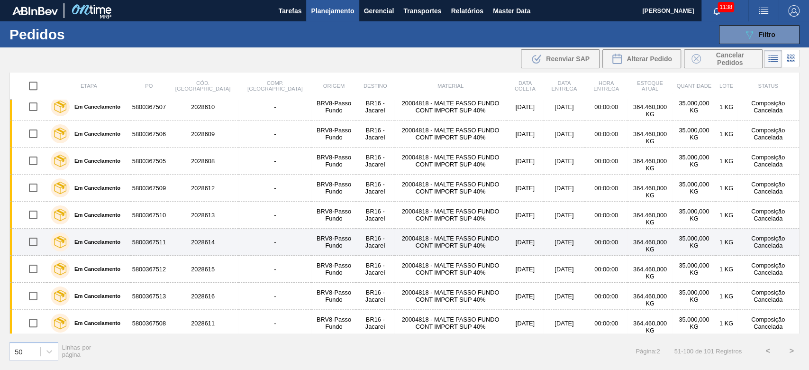
scroll to position [1115, 0]
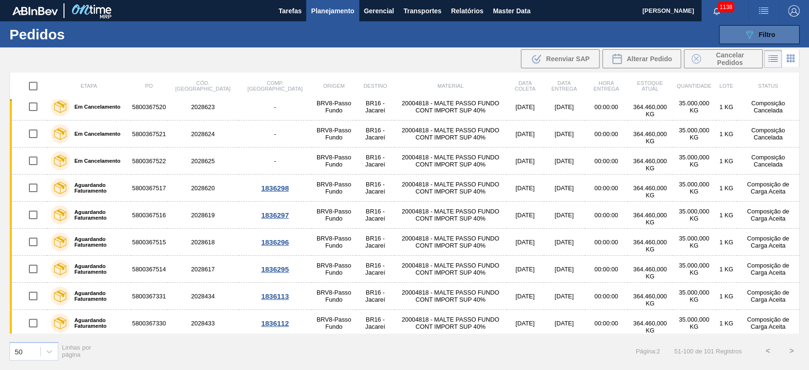
click at [551, 34] on div "089F7B8B-B2A5-4AFE-B5C0-19BA573D28AC Filtro" at bounding box center [760, 34] width 32 height 11
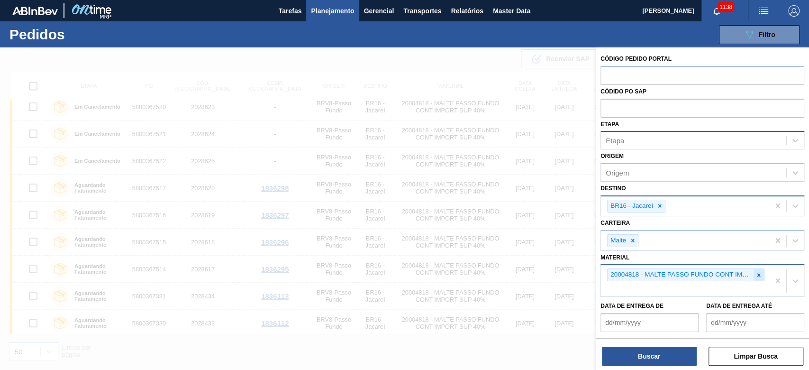
click at [551, 252] on div at bounding box center [759, 275] width 10 height 12
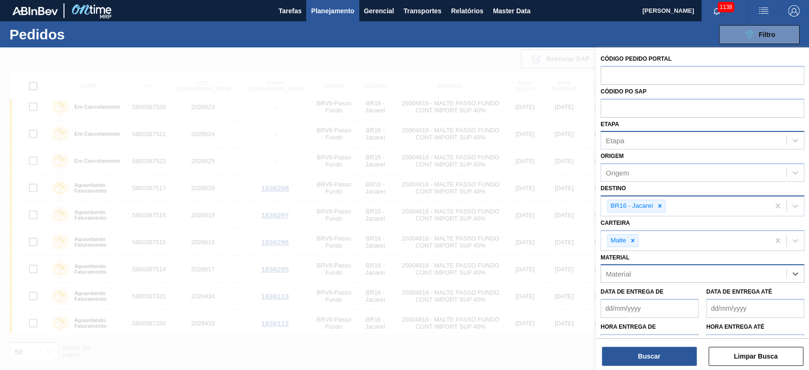
paste input "20000455"
type input "20000455"
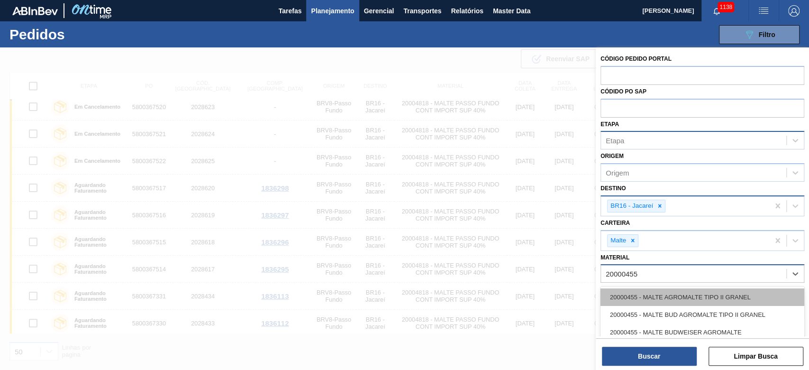
click at [551, 252] on div "20000455 - MALTE AGROMALTE TIPO II GRANEL" at bounding box center [703, 297] width 204 height 18
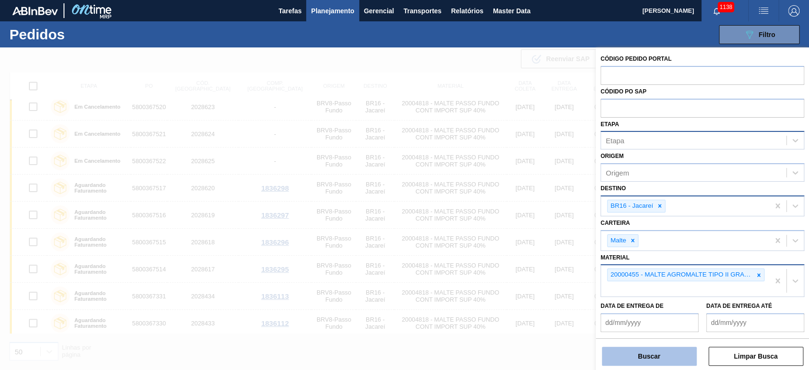
click at [551, 252] on button "Buscar" at bounding box center [649, 355] width 95 height 19
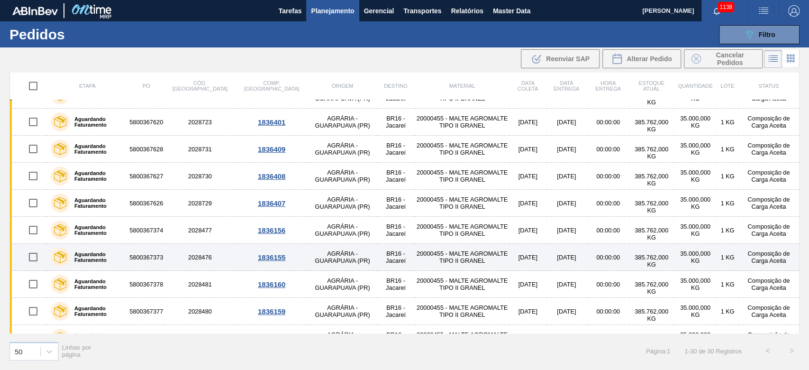
scroll to position [513, 0]
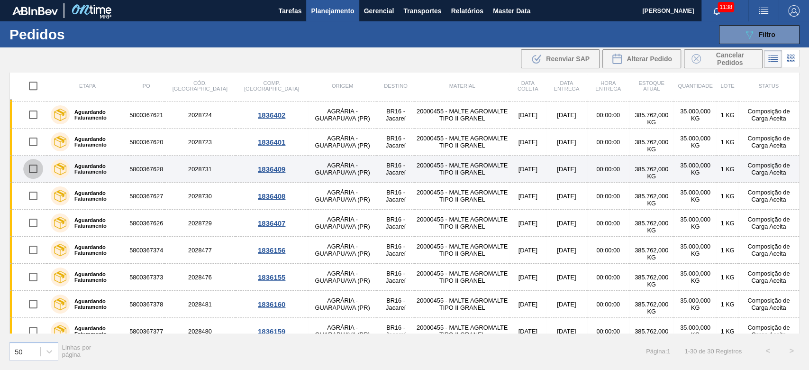
click at [30, 167] on input "checkbox" at bounding box center [33, 169] width 20 height 20
checkbox input "true"
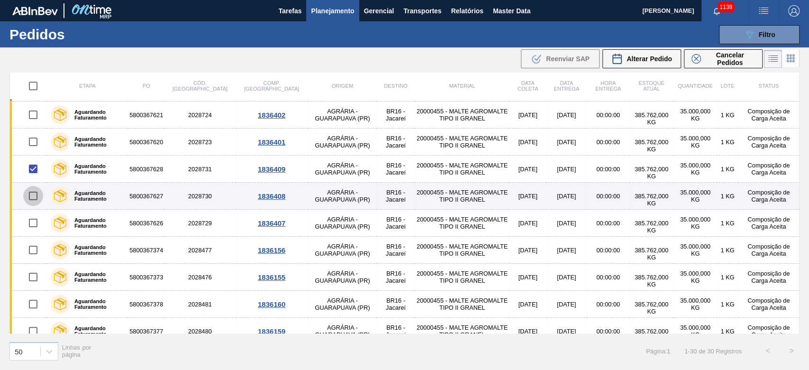
click at [29, 195] on input "checkbox" at bounding box center [33, 196] width 20 height 20
checkbox input "true"
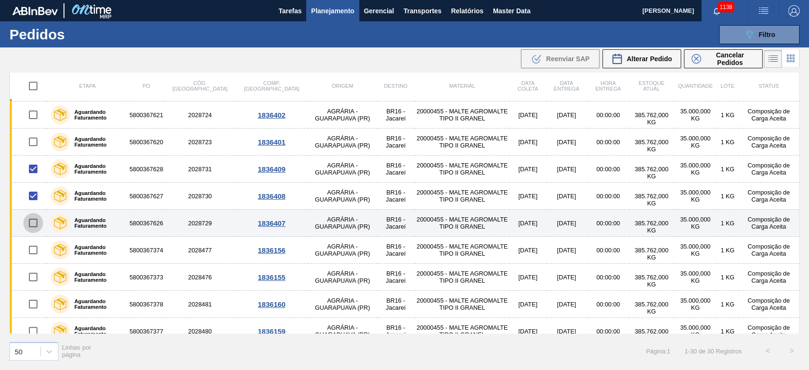
click at [34, 220] on input "checkbox" at bounding box center [33, 223] width 20 height 20
checkbox input "true"
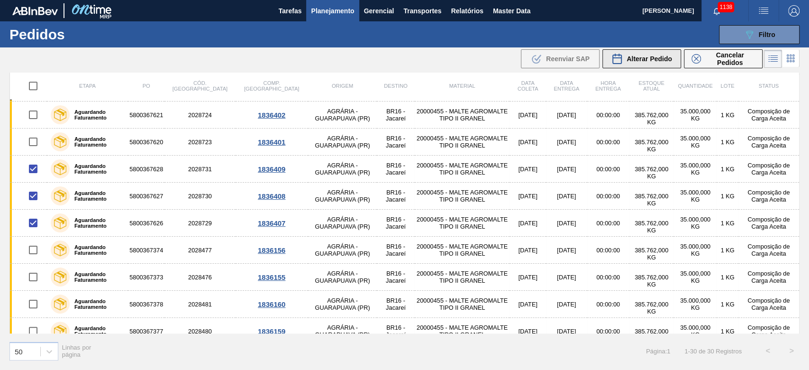
click at [551, 58] on span "Alterar Pedido" at bounding box center [650, 59] width 46 height 8
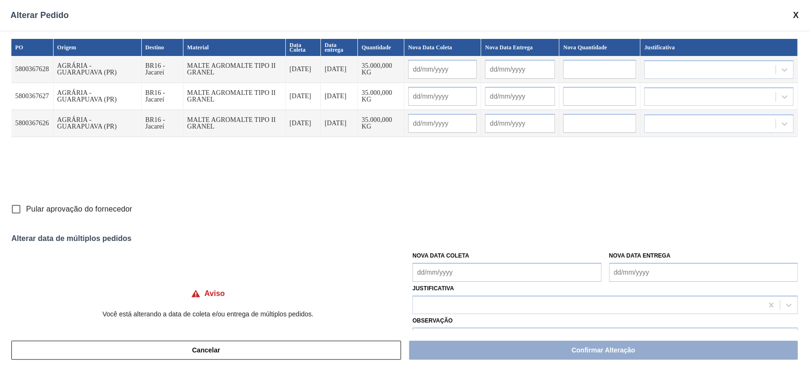
click at [18, 208] on input "Pular aprovação do fornecedor" at bounding box center [16, 209] width 20 height 20
checkbox input "true"
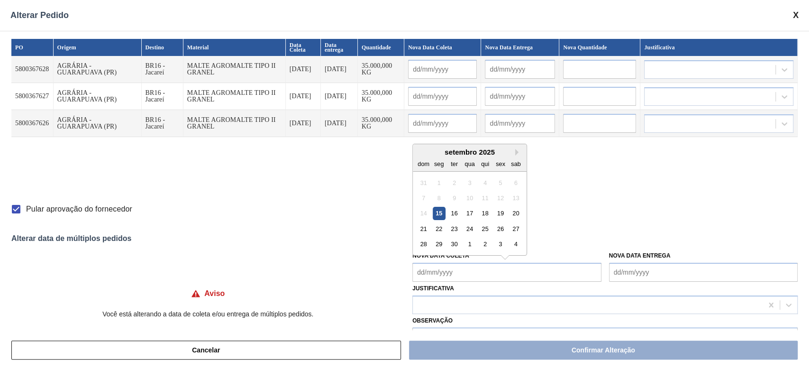
click at [428, 252] on Coleta "Nova Data Coleta" at bounding box center [506, 272] width 189 height 19
drag, startPoint x: 450, startPoint y: 155, endPoint x: 468, endPoint y: 161, distance: 18.4
click at [450, 155] on div "setembro 2025" at bounding box center [470, 152] width 114 height 8
click at [517, 213] on div "20" at bounding box center [516, 213] width 13 height 13
type Coleta "[DATE]"
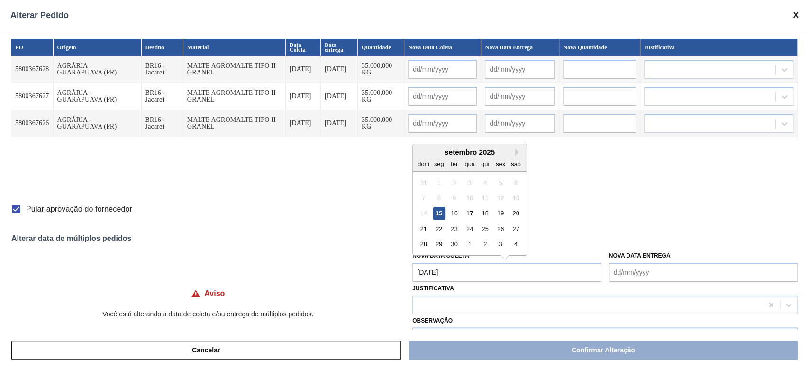
type input "[DATE]"
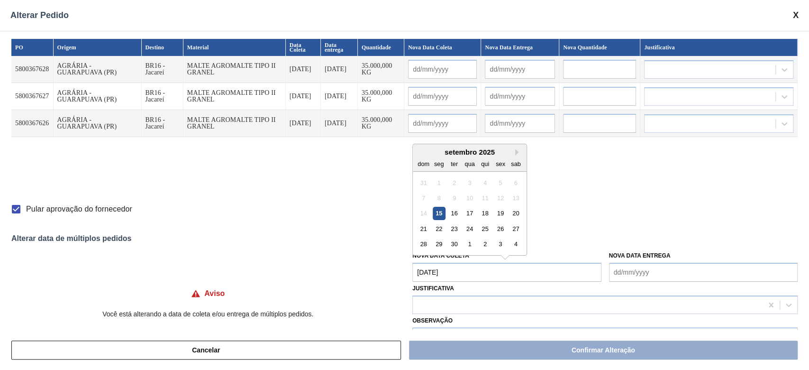
type input "[DATE]"
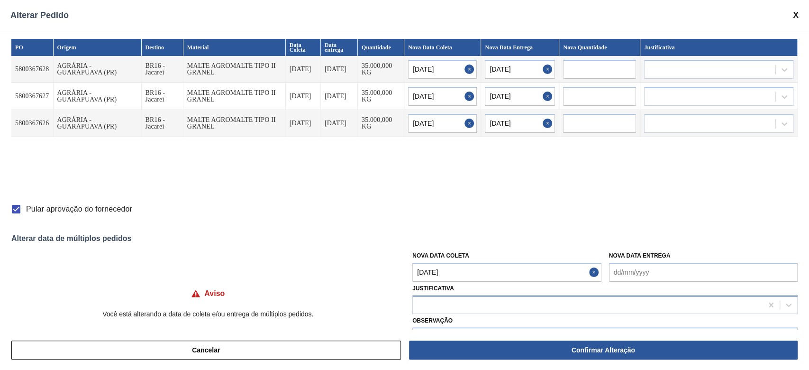
click at [453, 252] on div at bounding box center [588, 305] width 350 height 14
type input "ou"
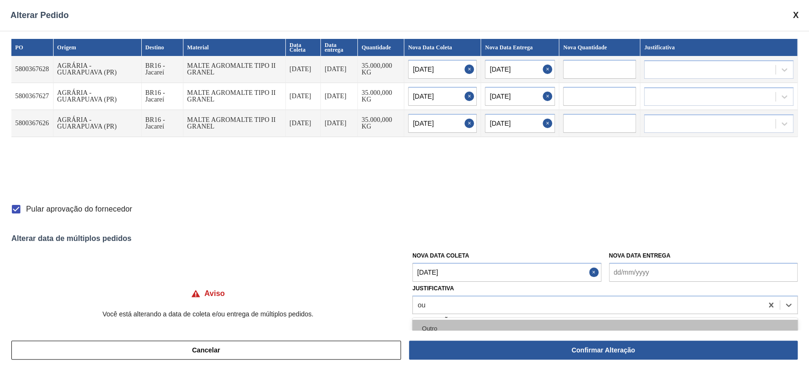
click at [429, 252] on div "Outro" at bounding box center [604, 328] width 385 height 18
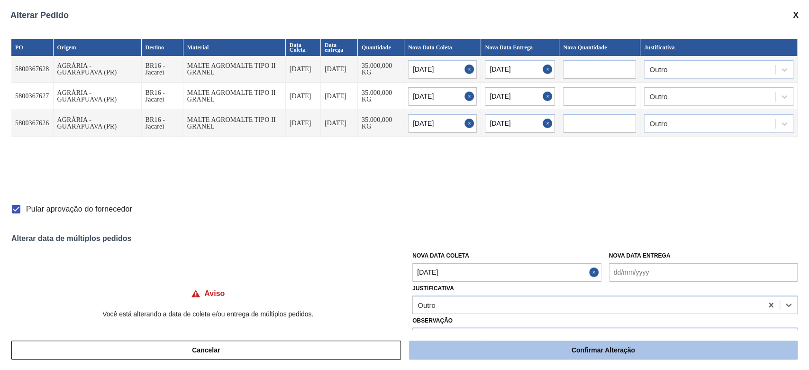
click at [464, 252] on button "Confirmar Alteração" at bounding box center [603, 349] width 389 height 19
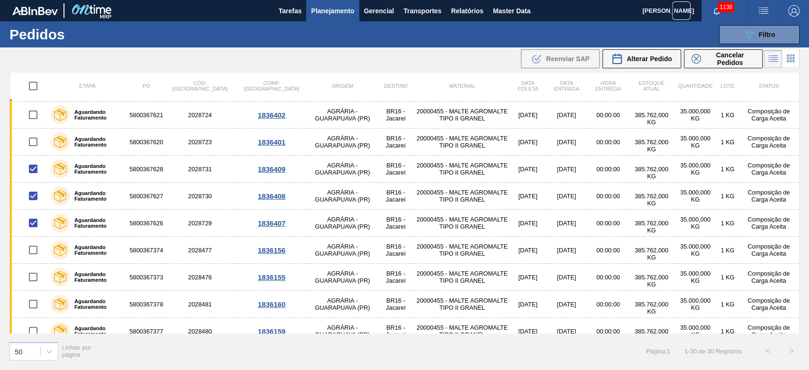
checkbox input "false"
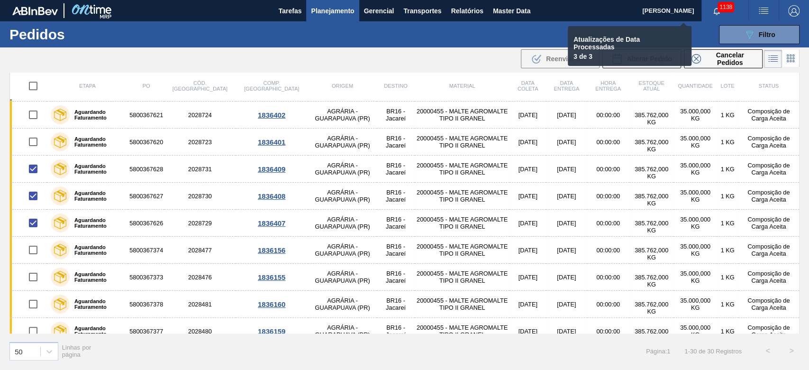
checkbox input "false"
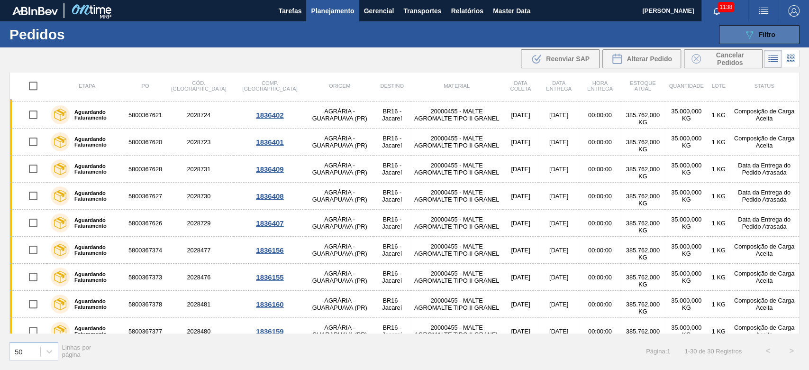
click at [551, 33] on icon "089F7B8B-B2A5-4AFE-B5C0-19BA573D28AC" at bounding box center [749, 34] width 11 height 11
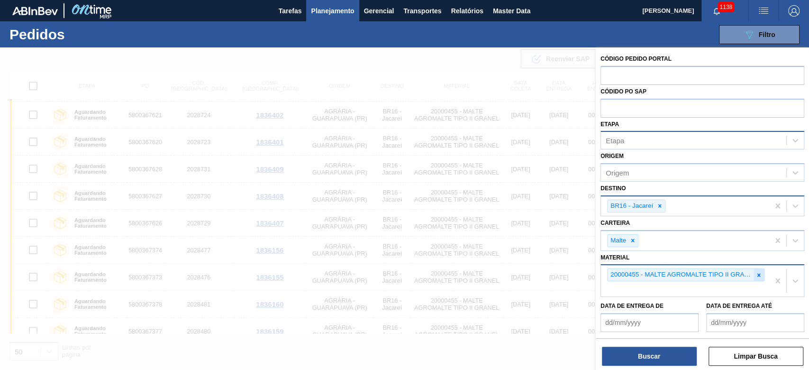
click at [551, 252] on icon at bounding box center [758, 275] width 7 height 7
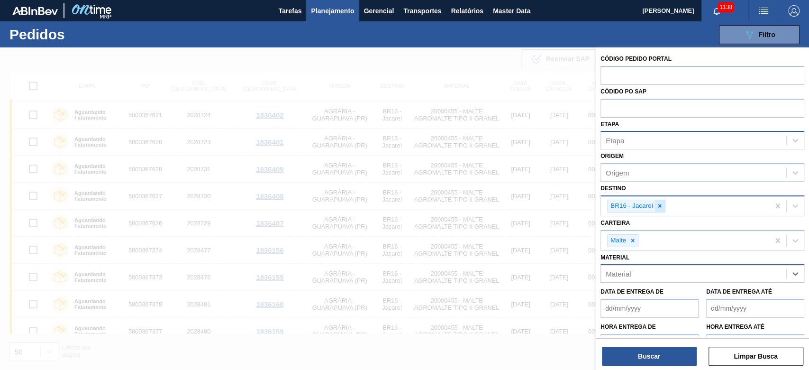
click at [551, 205] on icon at bounding box center [659, 205] width 3 height 3
click at [325, 9] on span "Planejamento" at bounding box center [332, 10] width 43 height 11
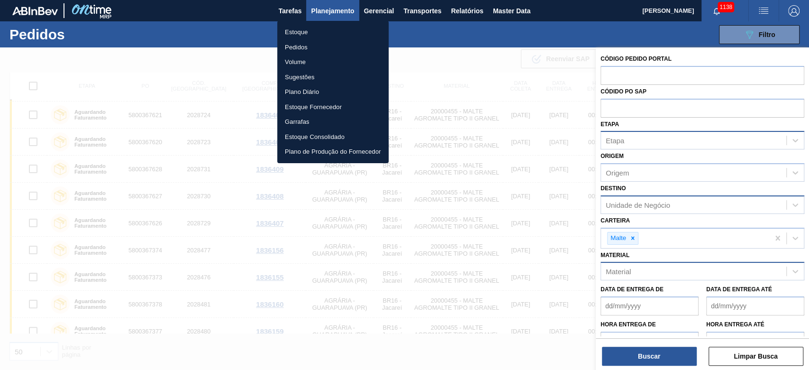
drag, startPoint x: 296, startPoint y: 46, endPoint x: 420, endPoint y: 77, distance: 128.3
click at [296, 46] on li "Pedidos" at bounding box center [332, 47] width 111 height 15
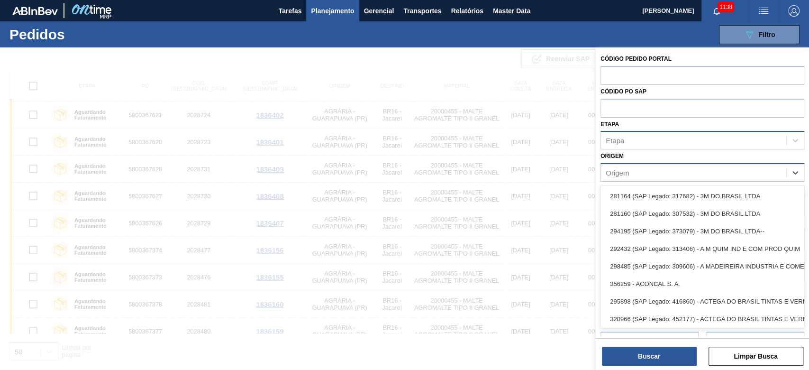
click at [551, 174] on div "Origem" at bounding box center [617, 173] width 23 height 8
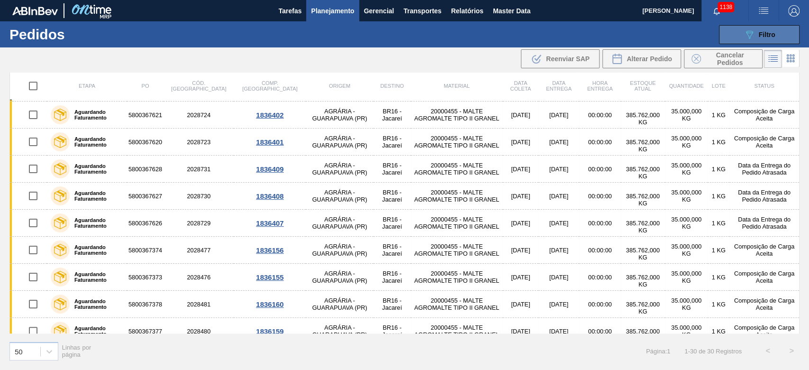
drag, startPoint x: 766, startPoint y: 40, endPoint x: 761, endPoint y: 42, distance: 5.9
click at [551, 40] on button "089F7B8B-B2A5-4AFE-B5C0-19BA573D28AC Filtro" at bounding box center [759, 34] width 81 height 19
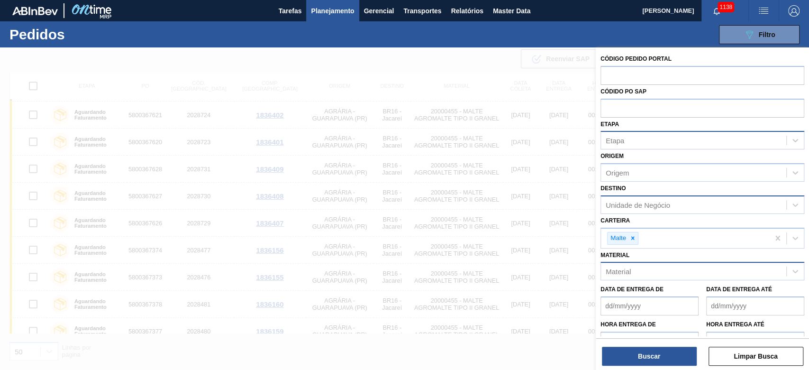
click at [551, 210] on div "Unidade de Negócio" at bounding box center [693, 205] width 185 height 14
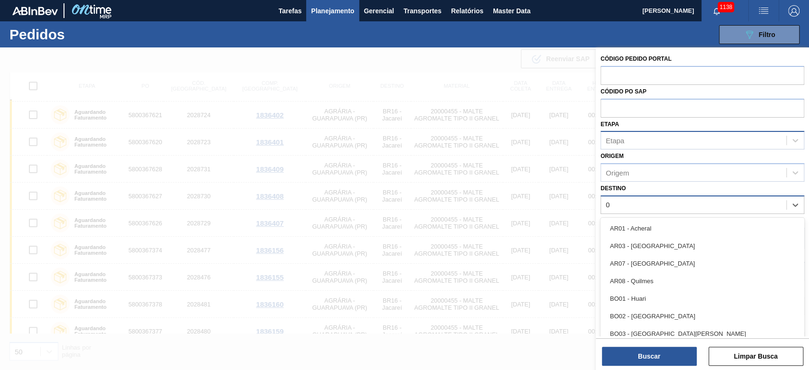
type input "05"
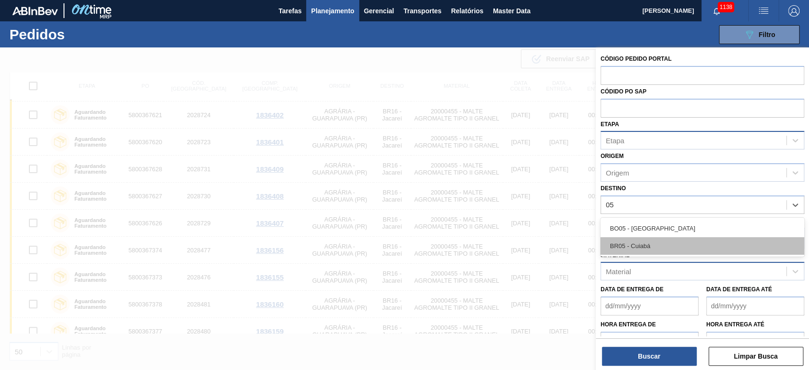
click at [551, 238] on div "BR05 - Cuiabá" at bounding box center [703, 246] width 204 height 18
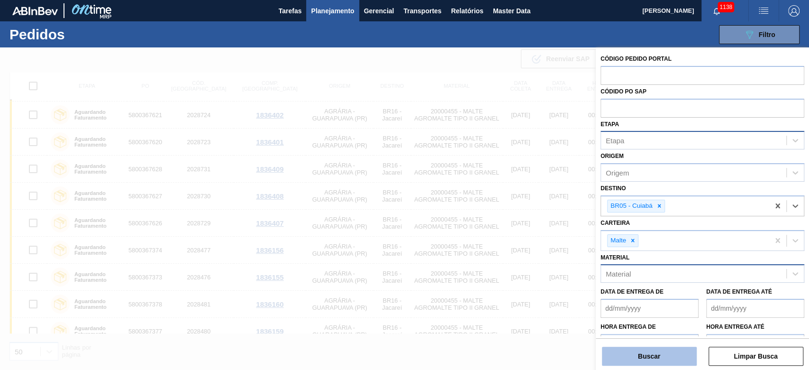
click at [551, 252] on button "Buscar" at bounding box center [649, 355] width 95 height 19
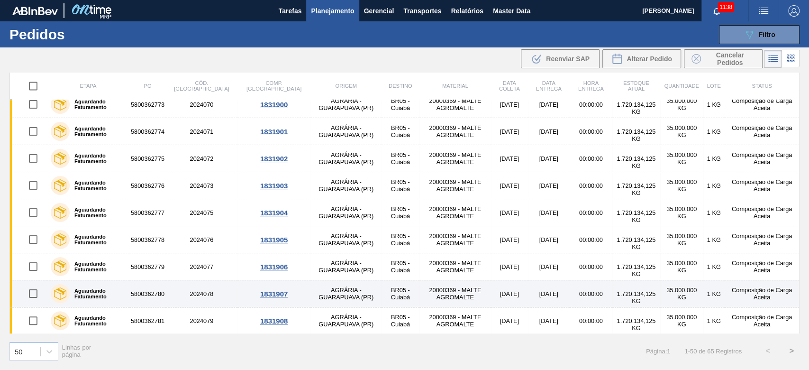
scroll to position [1115, 0]
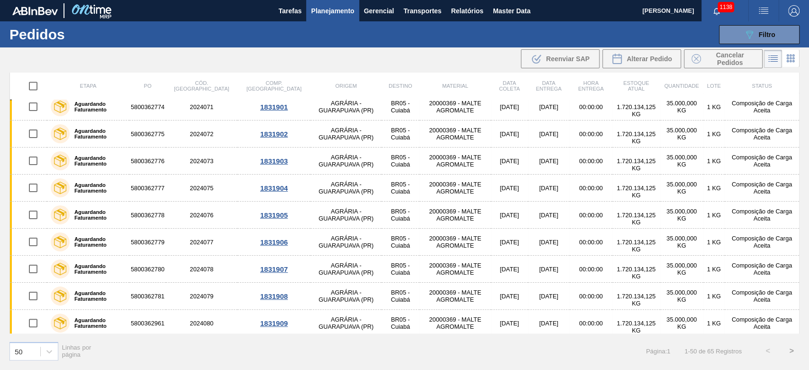
click at [551, 252] on button ">" at bounding box center [792, 351] width 24 height 24
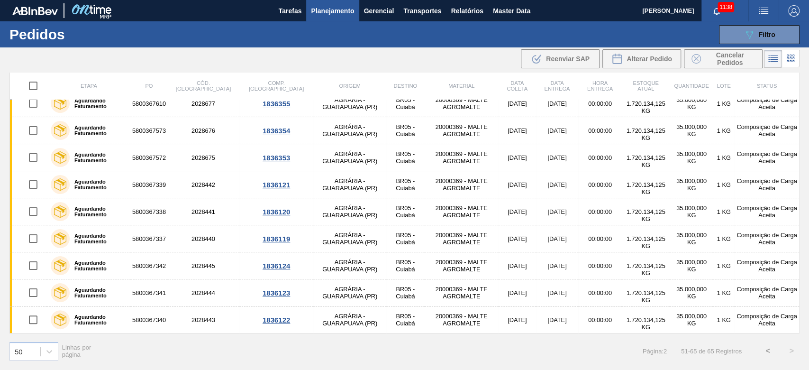
scroll to position [172, 0]
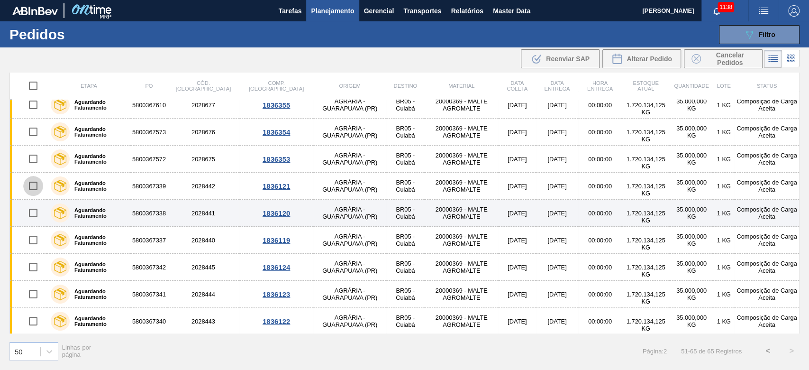
drag, startPoint x: 30, startPoint y: 185, endPoint x: 33, endPoint y: 200, distance: 15.0
click at [30, 185] on input "checkbox" at bounding box center [33, 186] width 20 height 20
checkbox input "true"
click at [33, 209] on input "checkbox" at bounding box center [33, 213] width 20 height 20
checkbox input "true"
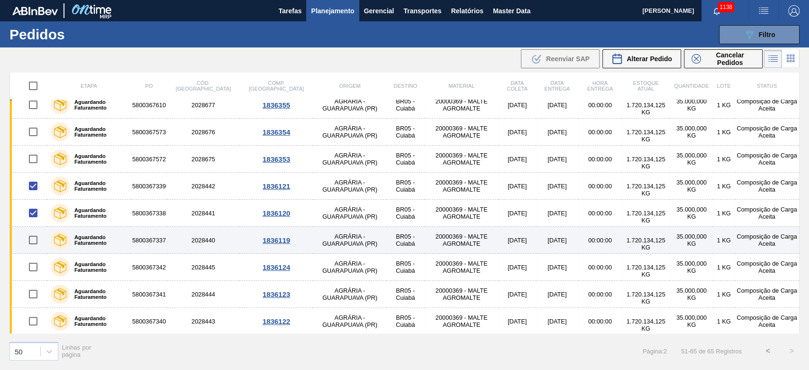
click at [33, 239] on input "checkbox" at bounding box center [33, 240] width 20 height 20
checkbox input "true"
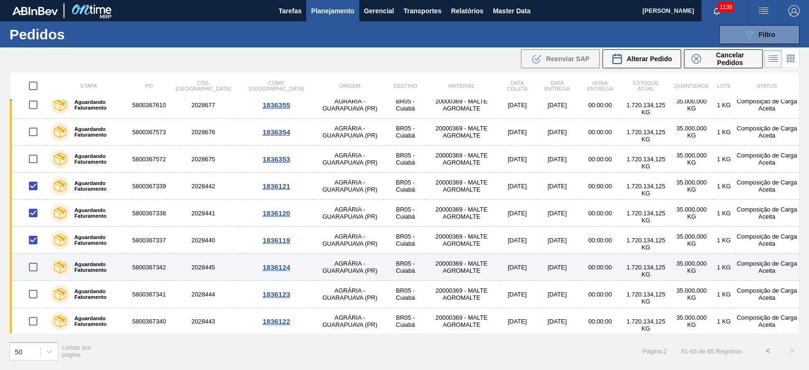
drag, startPoint x: 30, startPoint y: 264, endPoint x: 30, endPoint y: 278, distance: 14.2
click at [30, 252] on input "checkbox" at bounding box center [33, 267] width 20 height 20
checkbox input "true"
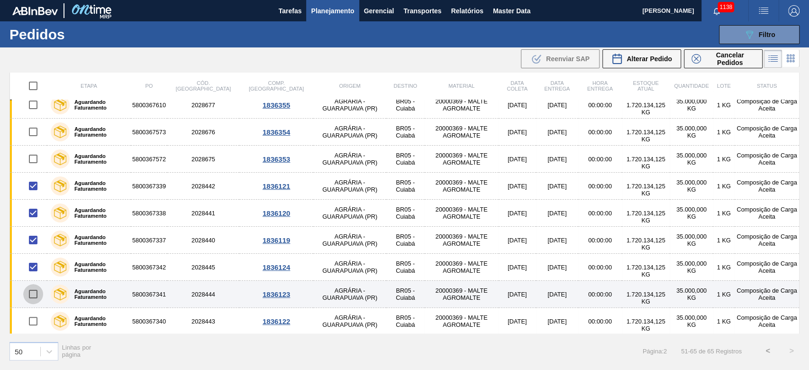
click at [30, 252] on input "checkbox" at bounding box center [33, 294] width 20 height 20
checkbox input "true"
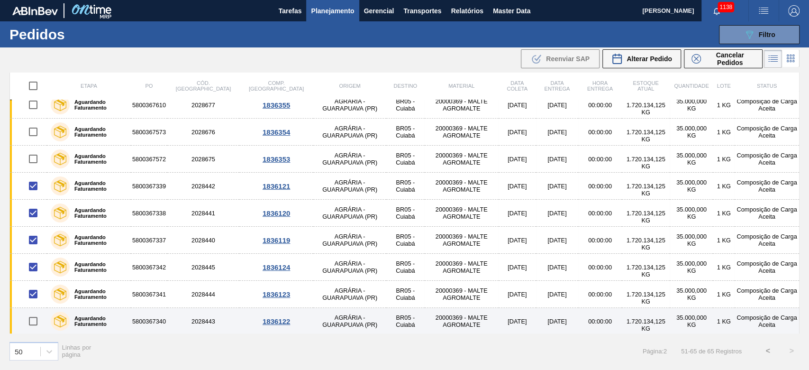
click at [33, 252] on input "checkbox" at bounding box center [33, 321] width 20 height 20
checkbox input "true"
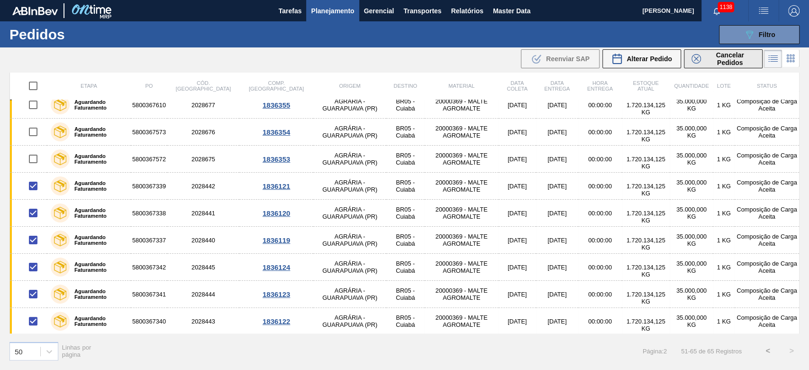
click at [551, 58] on span "Cancelar Pedidos" at bounding box center [730, 58] width 50 height 15
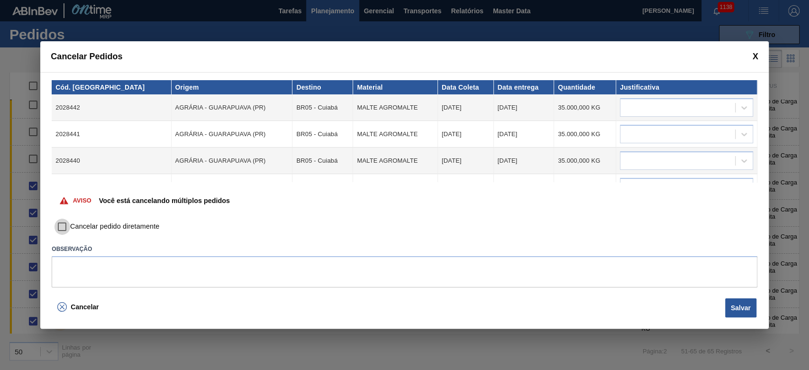
click at [63, 226] on input "Cancelar pedido diretamente" at bounding box center [62, 226] width 16 height 16
checkbox input "true"
click at [551, 108] on div at bounding box center [677, 108] width 115 height 14
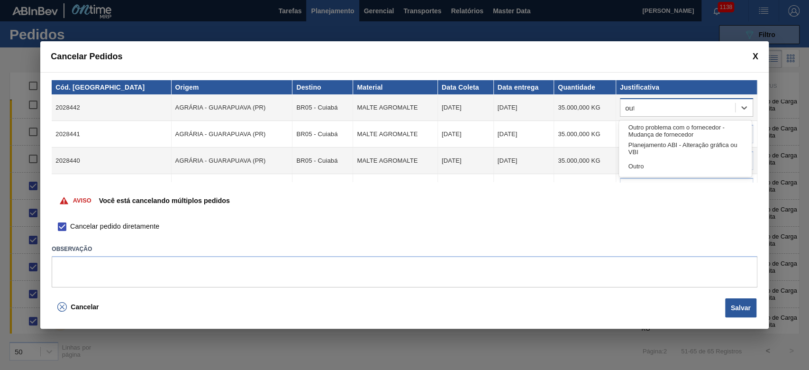
type input "outr"
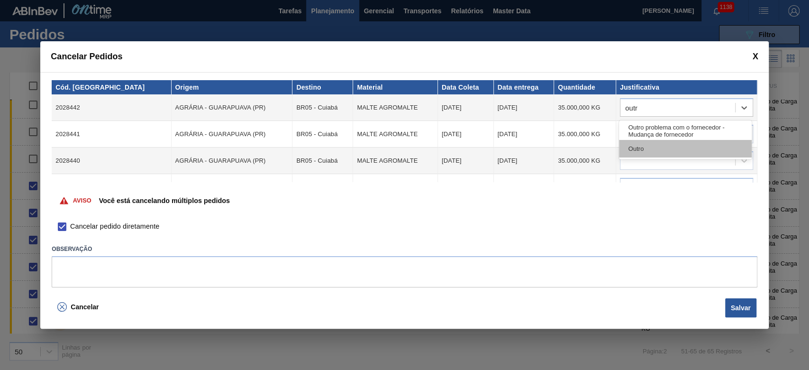
click at [551, 146] on div "Outro" at bounding box center [685, 149] width 133 height 18
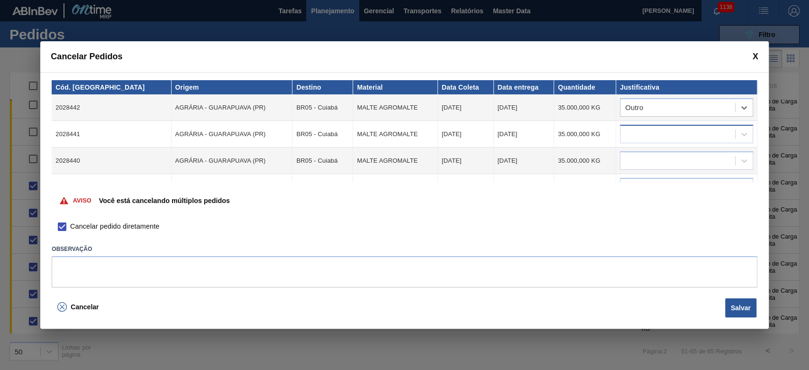
click at [551, 130] on div at bounding box center [677, 134] width 115 height 14
type input "outro"
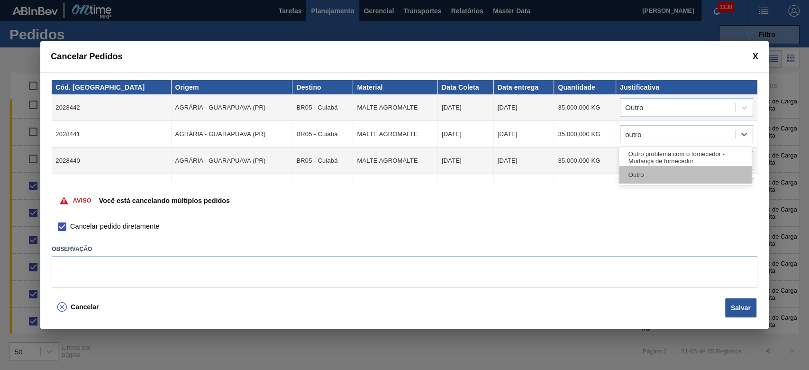
click at [551, 179] on div "Outro" at bounding box center [685, 175] width 133 height 18
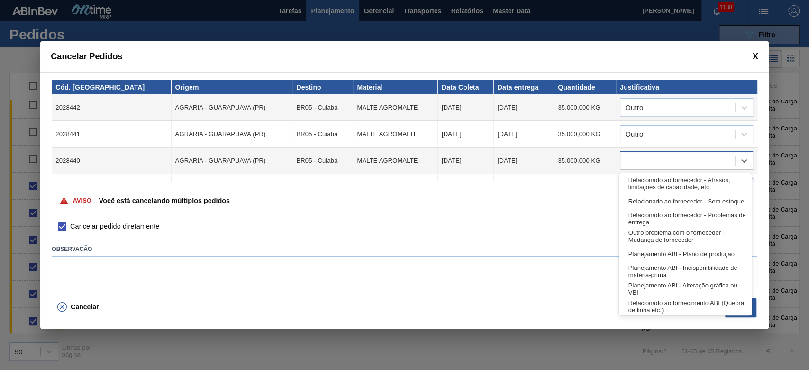
click at [551, 157] on div at bounding box center [677, 161] width 115 height 14
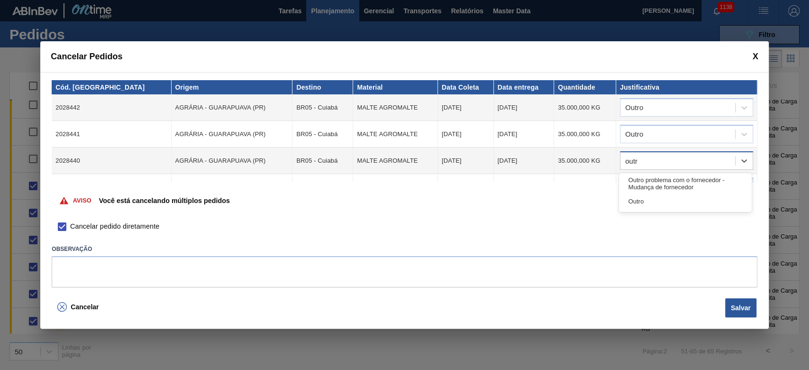
type input "outro"
click at [551, 204] on div "Outro" at bounding box center [685, 201] width 133 height 18
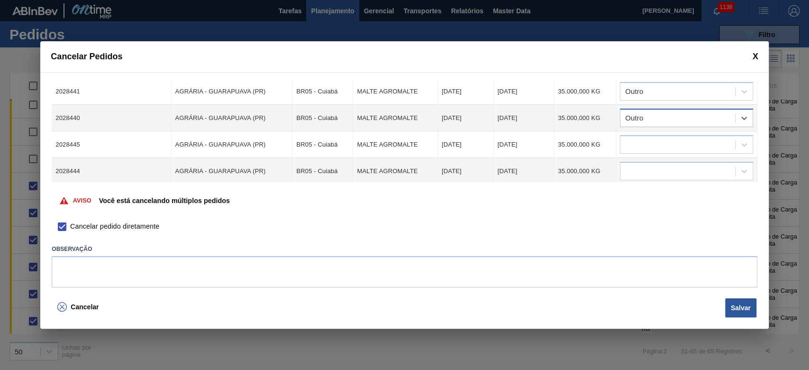
scroll to position [63, 0]
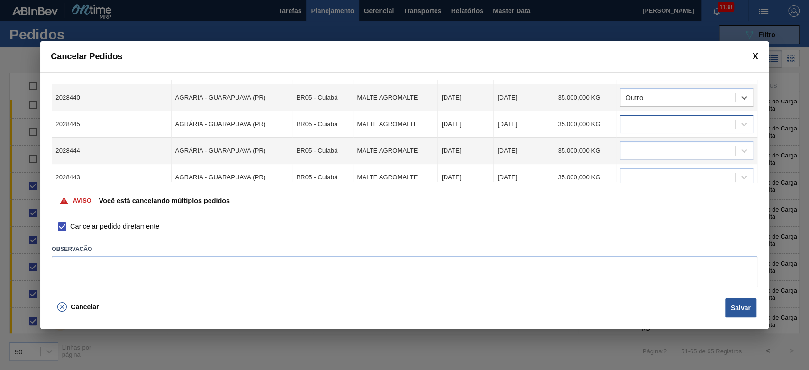
click at [551, 124] on div at bounding box center [677, 125] width 115 height 14
type input "outro"
click at [551, 164] on div "Outro" at bounding box center [685, 164] width 133 height 18
click at [551, 148] on div at bounding box center [677, 151] width 115 height 14
type input "outro"
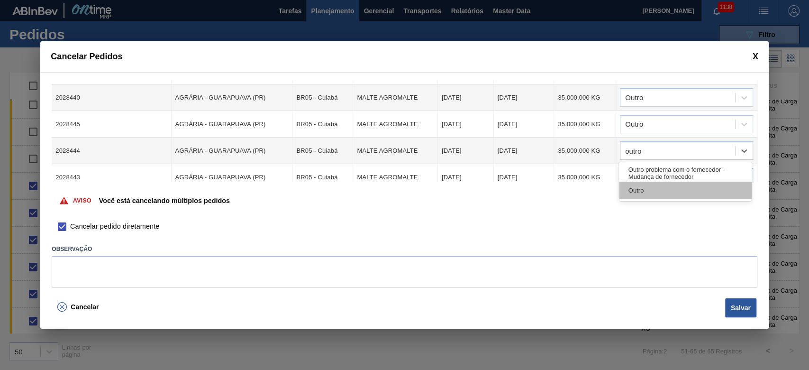
click at [551, 191] on div "Outro" at bounding box center [685, 191] width 133 height 18
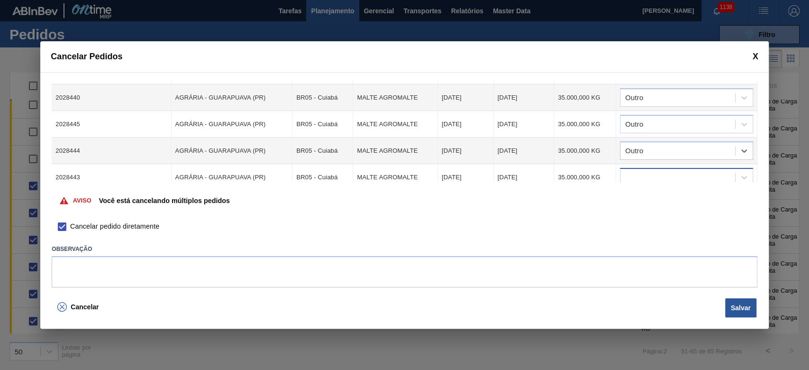
click at [551, 177] on div at bounding box center [677, 178] width 115 height 14
type input "outro"
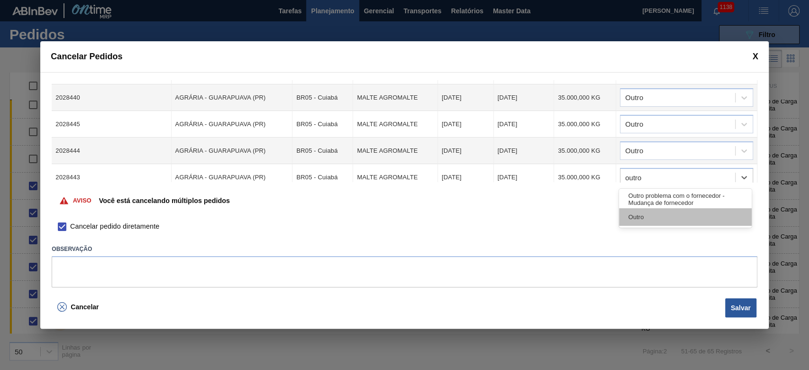
click at [551, 225] on div "Outro" at bounding box center [685, 217] width 133 height 18
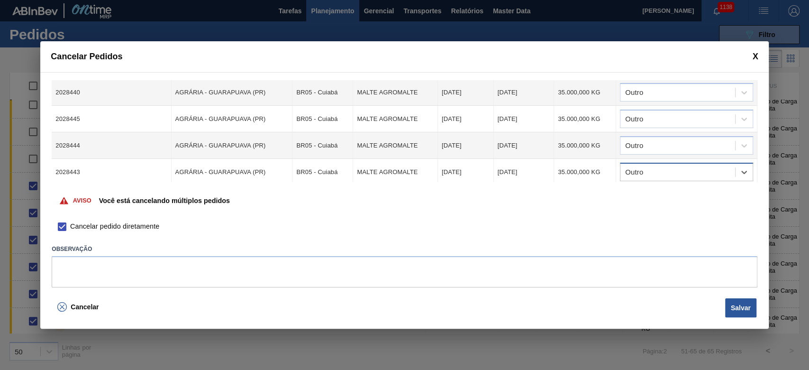
scroll to position [70, 0]
click at [551, 252] on button "Salvar" at bounding box center [740, 307] width 31 height 19
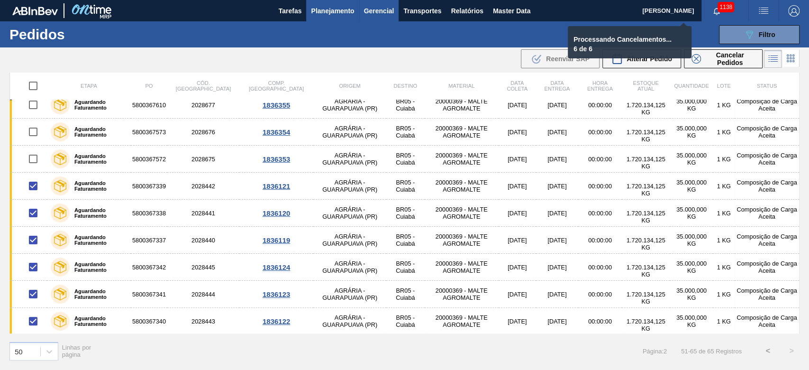
checkbox input "false"
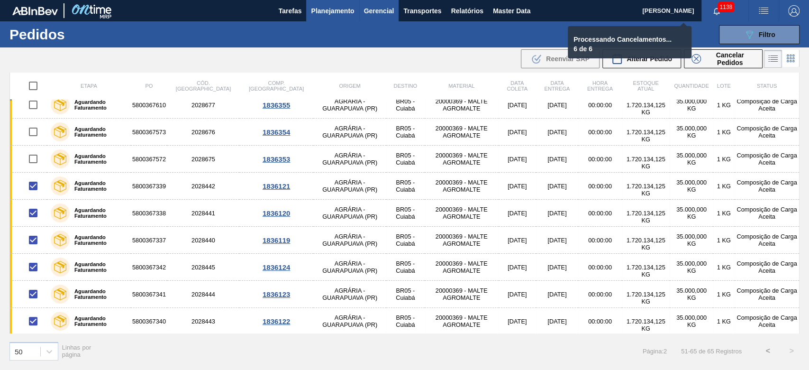
checkbox input "false"
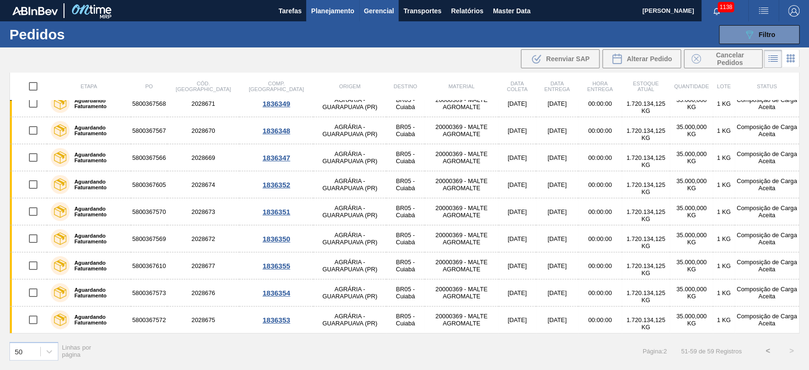
scroll to position [10, 0]
